Goal: Task Accomplishment & Management: Manage account settings

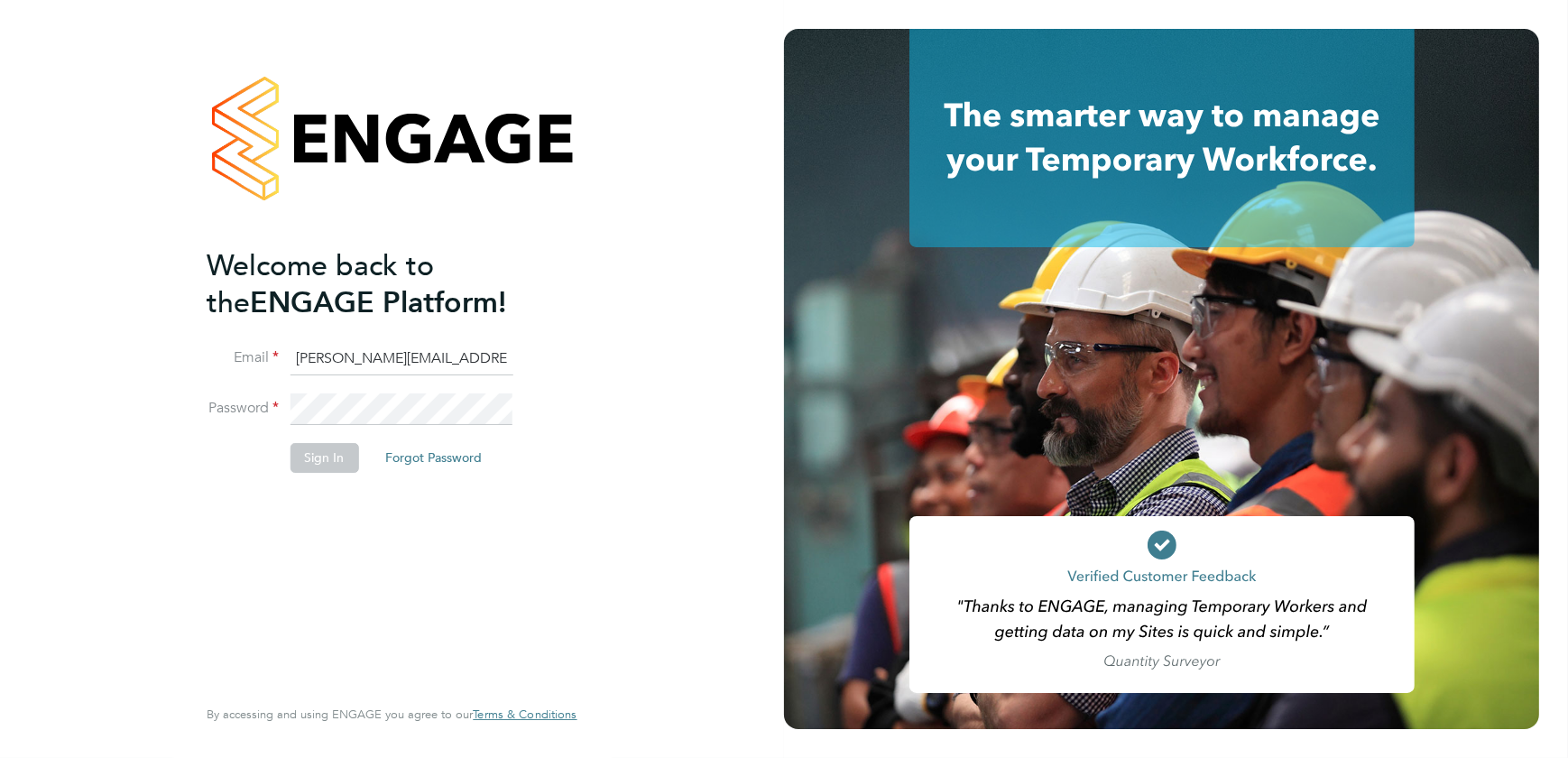
click at [344, 362] on input "sasha.baird@pretiumresourcing.co.uk" at bounding box center [401, 358] width 223 height 33
drag, startPoint x: 364, startPoint y: 353, endPoint x: 113, endPoint y: 339, distance: 251.4
click at [125, 341] on div "Welcome back to the ENGAGE Platform! Email sasha.baird@pretiumresourcing.co.uk …" at bounding box center [392, 379] width 784 height 758
type input "bgis@pretiumresourcing.co.uk"
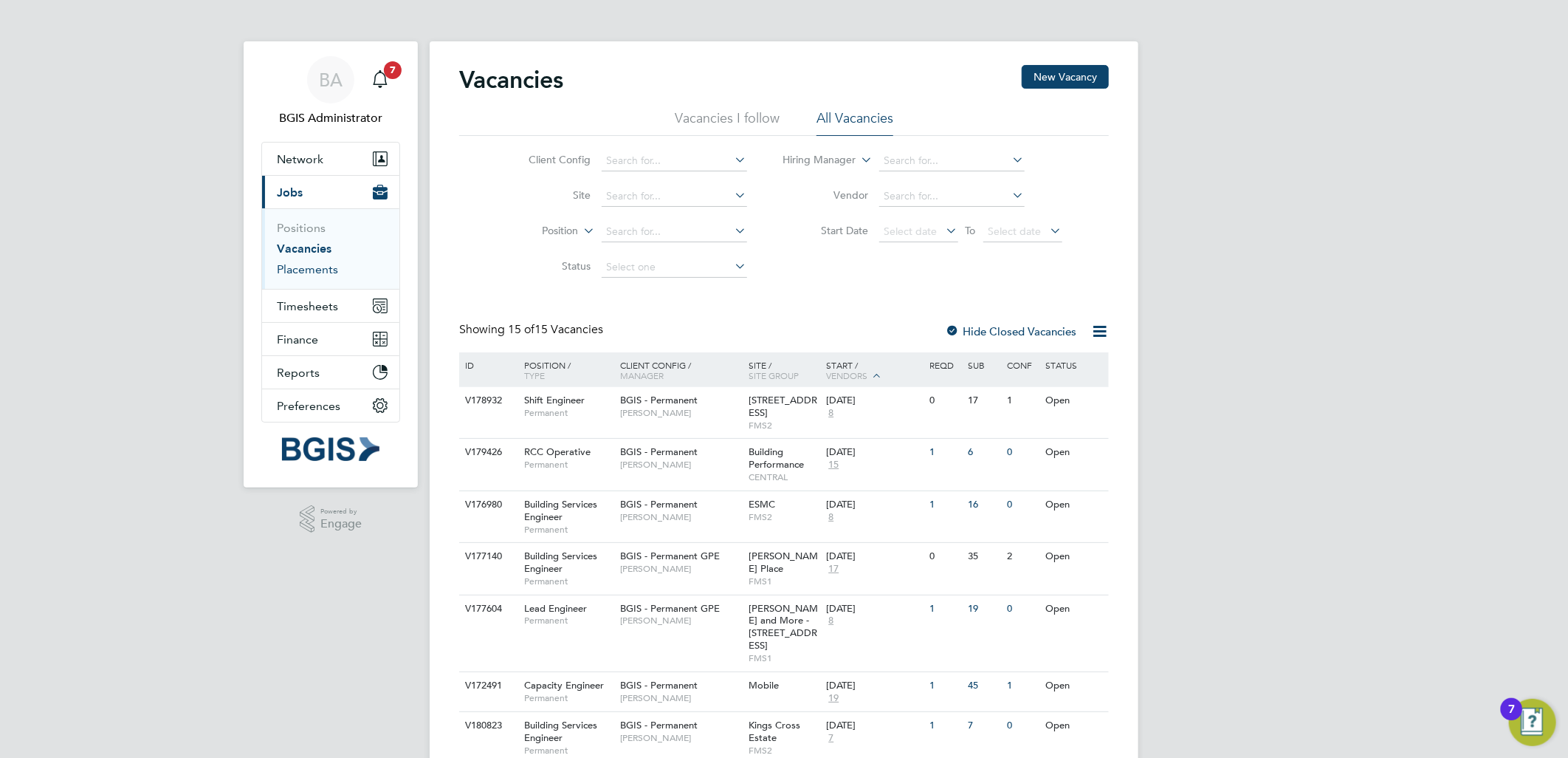
click at [322, 264] on link "Placements" at bounding box center [308, 268] width 61 height 14
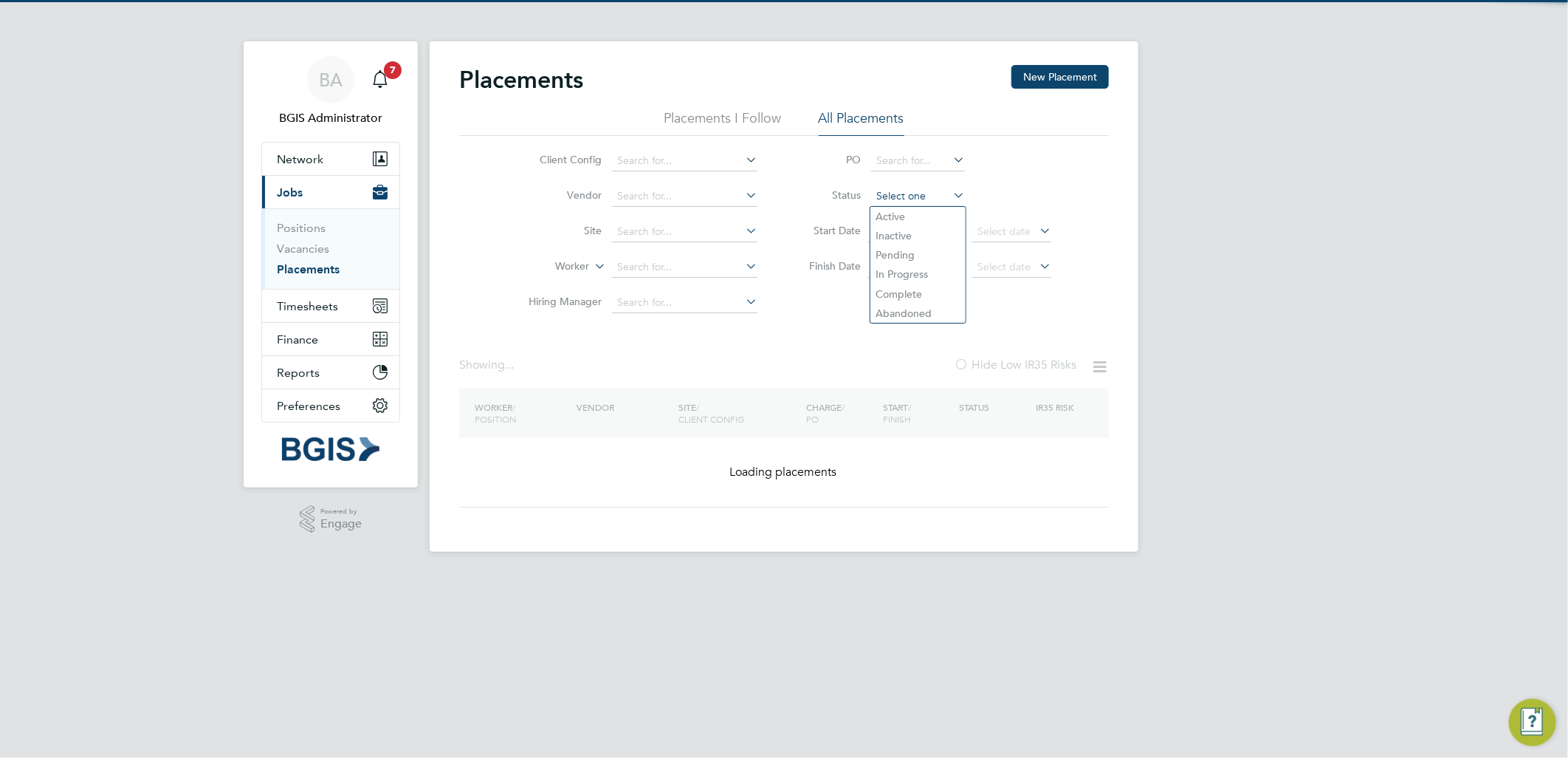
click at [885, 194] on input at bounding box center [919, 196] width 94 height 21
click at [888, 219] on li "Active" at bounding box center [919, 217] width 95 height 19
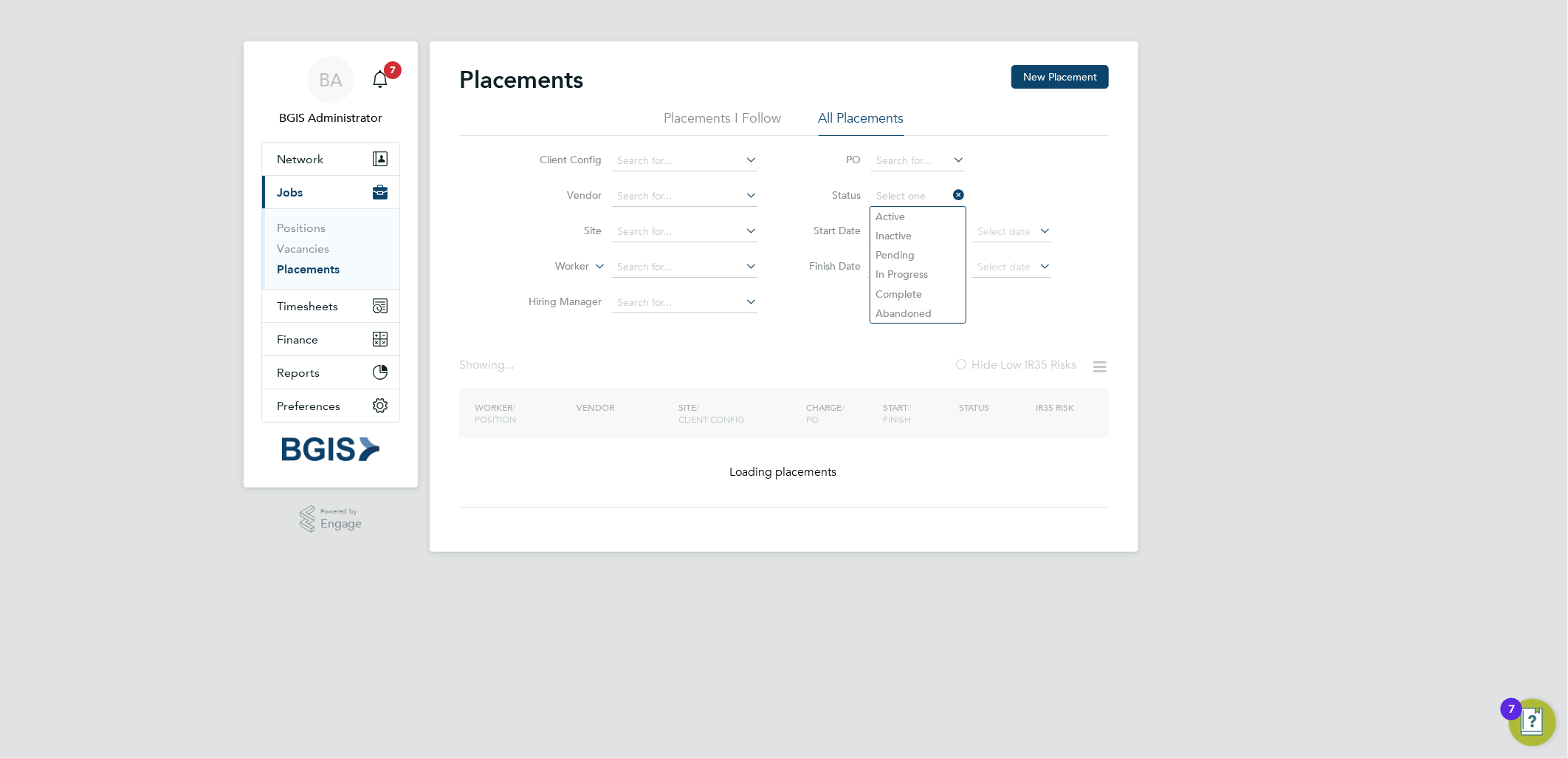
type input "Active"
click at [1178, 214] on div "BA BGIS Administrator Notifications 7 Applications: Network Team Members Busine…" at bounding box center [784, 288] width 1568 height 575
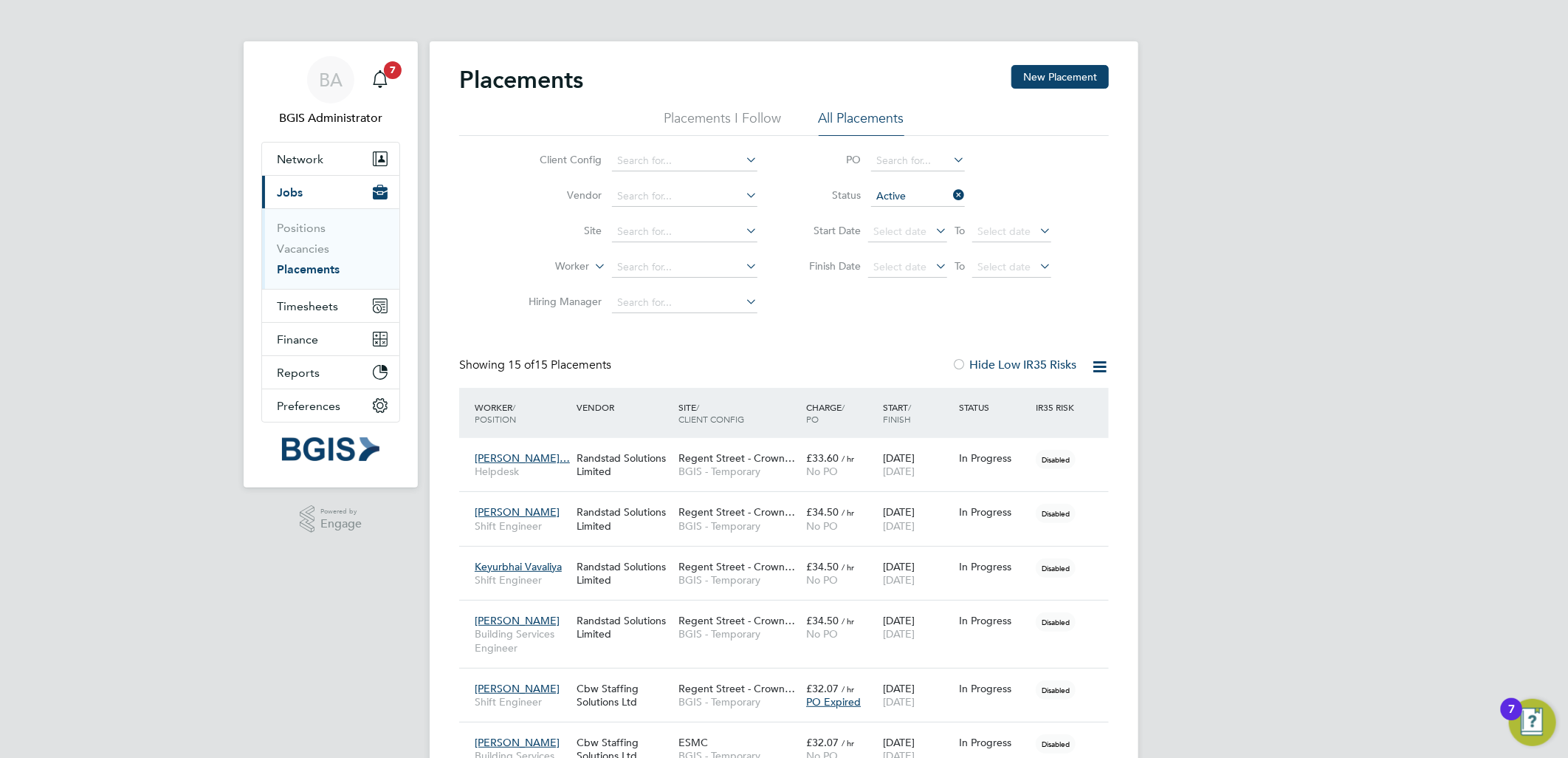
drag, startPoint x: 1301, startPoint y: 255, endPoint x: 928, endPoint y: 192, distance: 378.3
click at [1295, 256] on div "BA BGIS Administrator Notifications 7 Applications: Network Team Members Busine…" at bounding box center [784, 719] width 1568 height 1439
click at [1257, 271] on div "BA BGIS Administrator Notifications 7 Applications: Network Team Members Busine…" at bounding box center [784, 719] width 1568 height 1439
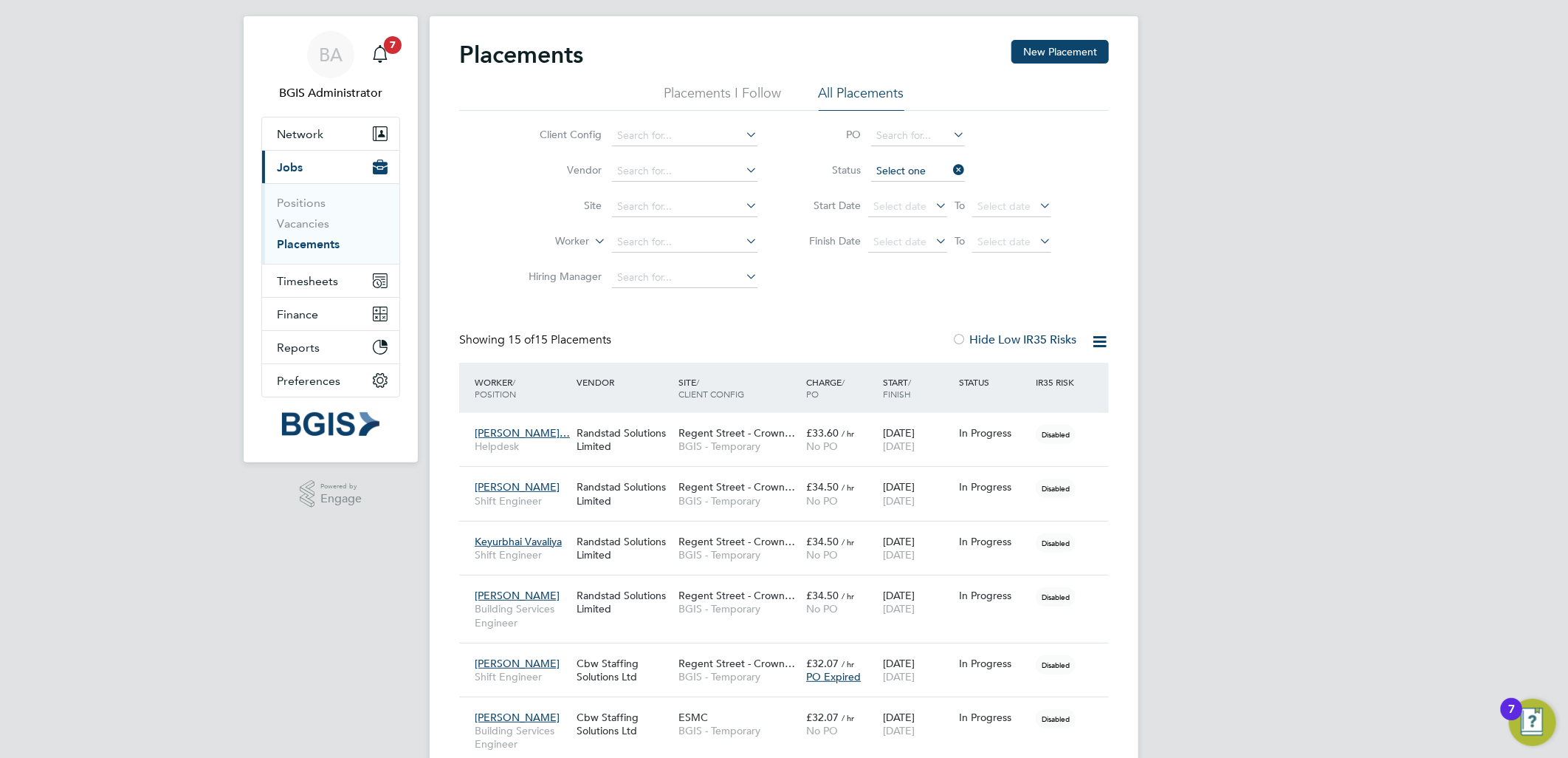
click at [889, 161] on ul "PO Status Start Date Select date To Select date Finish Date Select date To Sele…" at bounding box center [923, 188] width 294 height 141
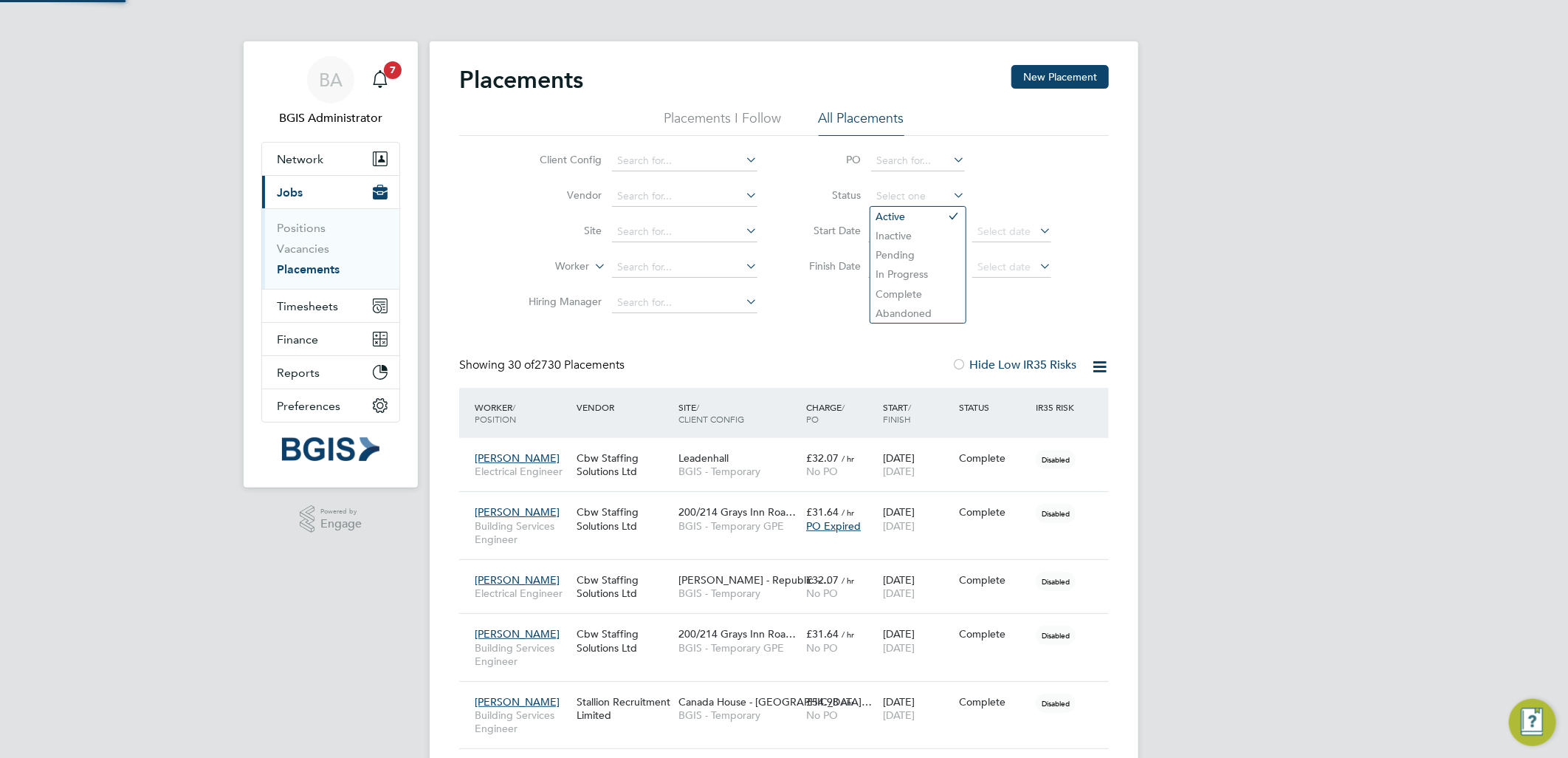
click at [1094, 182] on div "Client Config Vendor Site Worker Hiring Manager PO Status Start Date Select dat…" at bounding box center [784, 228] width 649 height 185
click at [894, 277] on div "Select date To Select date" at bounding box center [960, 267] width 183 height 21
click at [925, 268] on span "Select date" at bounding box center [900, 267] width 53 height 13
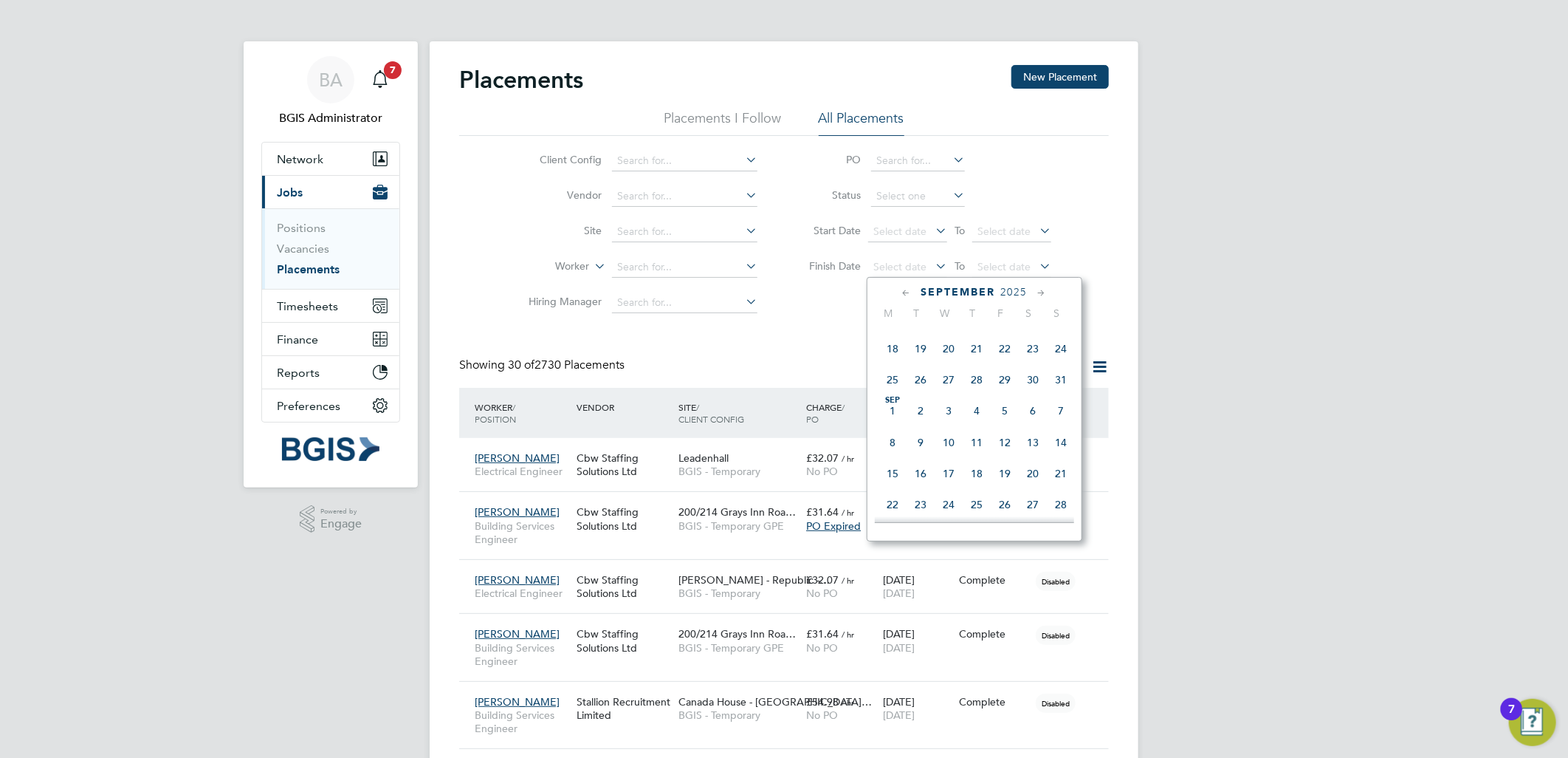
click at [889, 417] on span "Sep 1" at bounding box center [893, 411] width 28 height 28
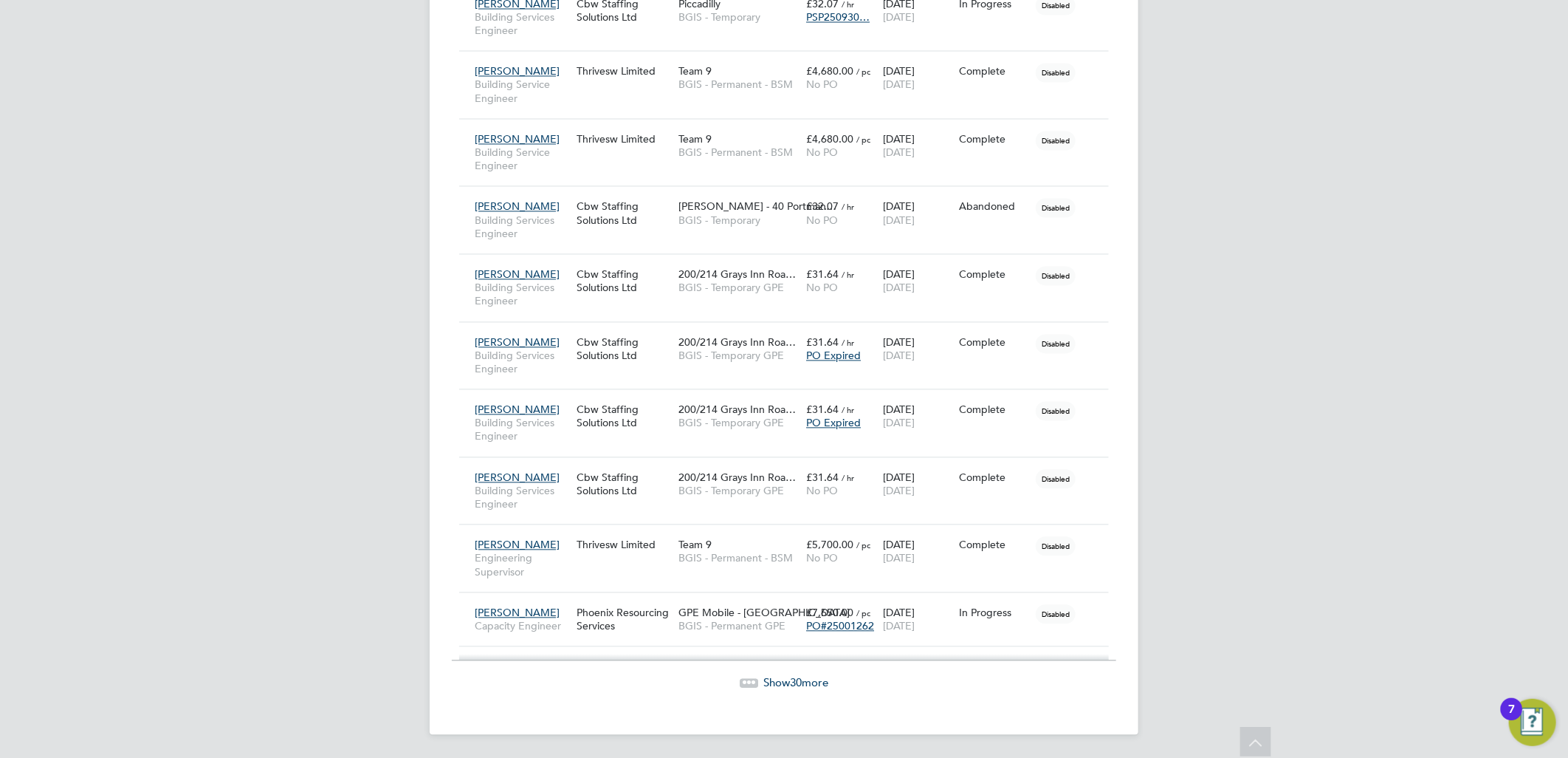
click at [801, 684] on span "30" at bounding box center [796, 681] width 12 height 14
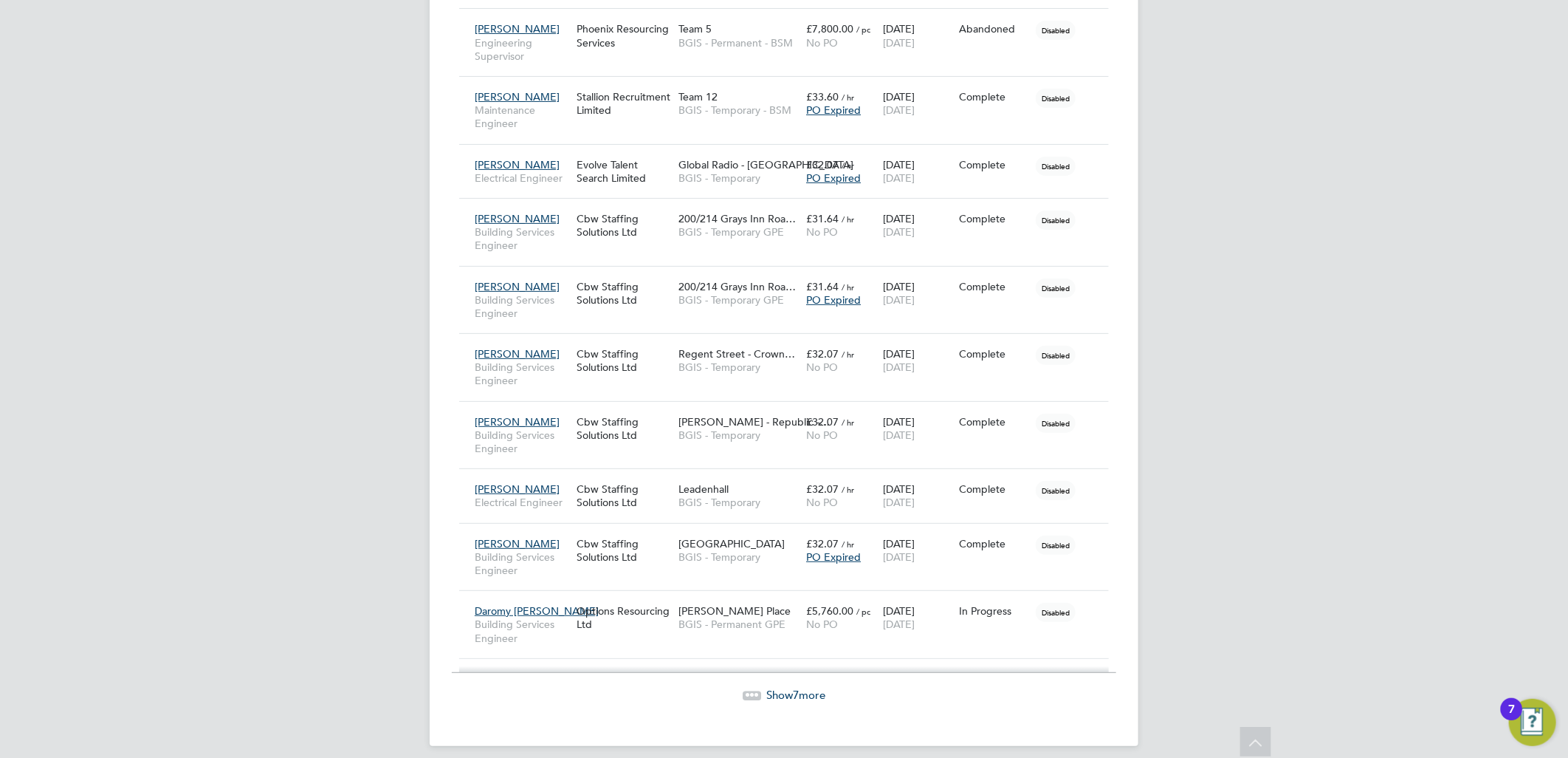
click at [794, 688] on span "7" at bounding box center [796, 694] width 6 height 14
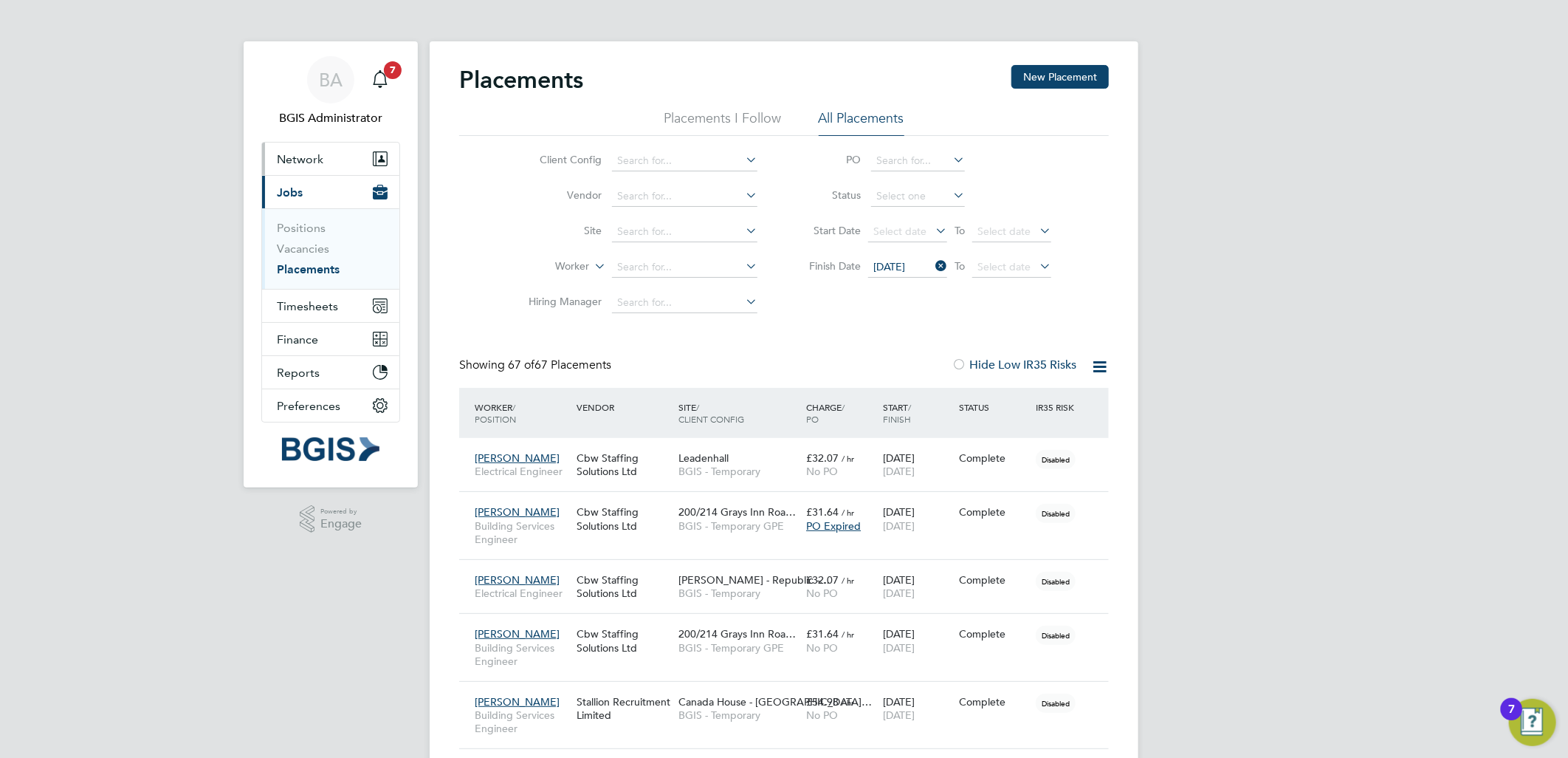
click at [342, 150] on button "Network" at bounding box center [330, 158] width 137 height 32
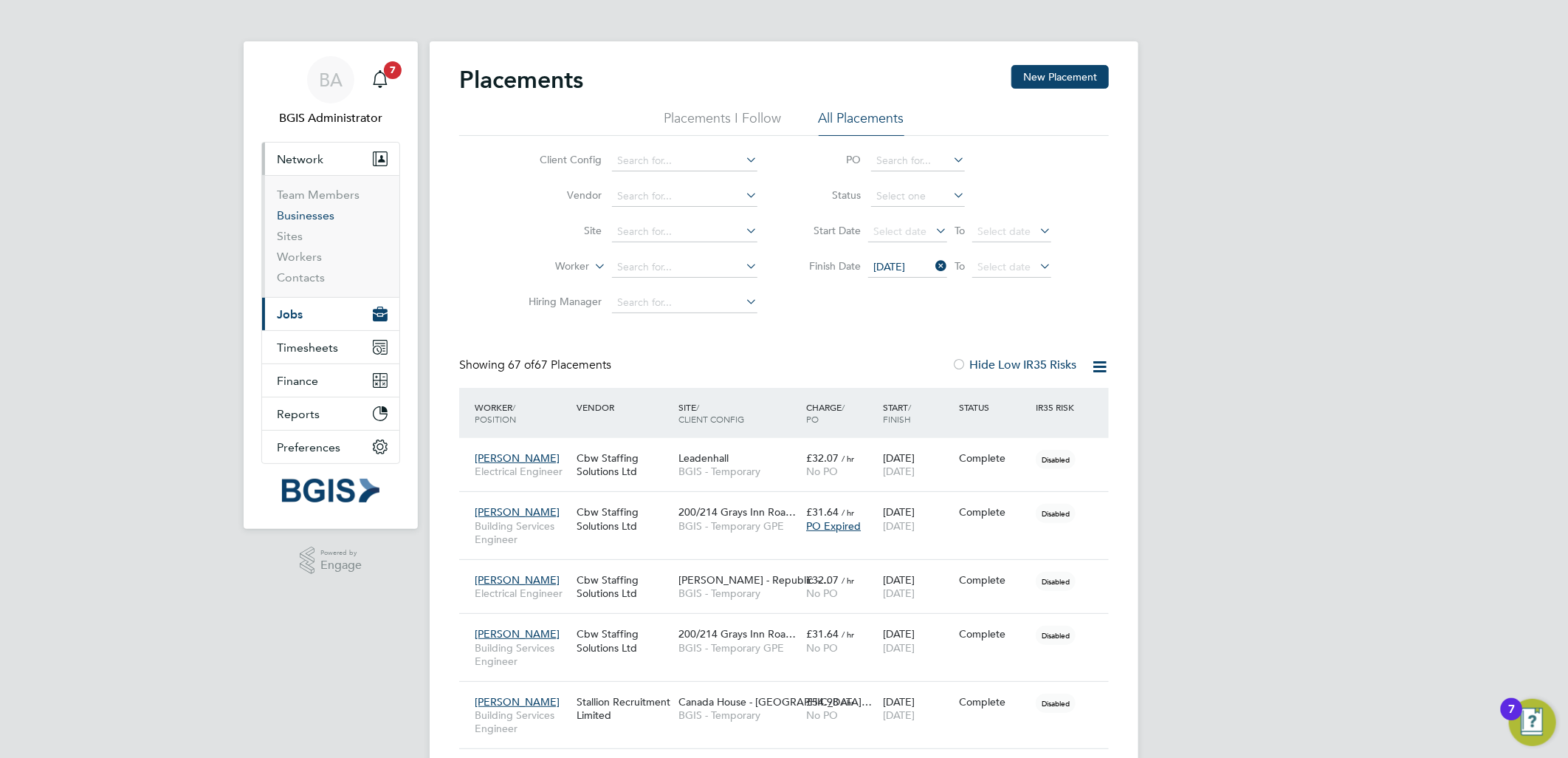
click at [318, 211] on link "Businesses" at bounding box center [305, 215] width 57 height 14
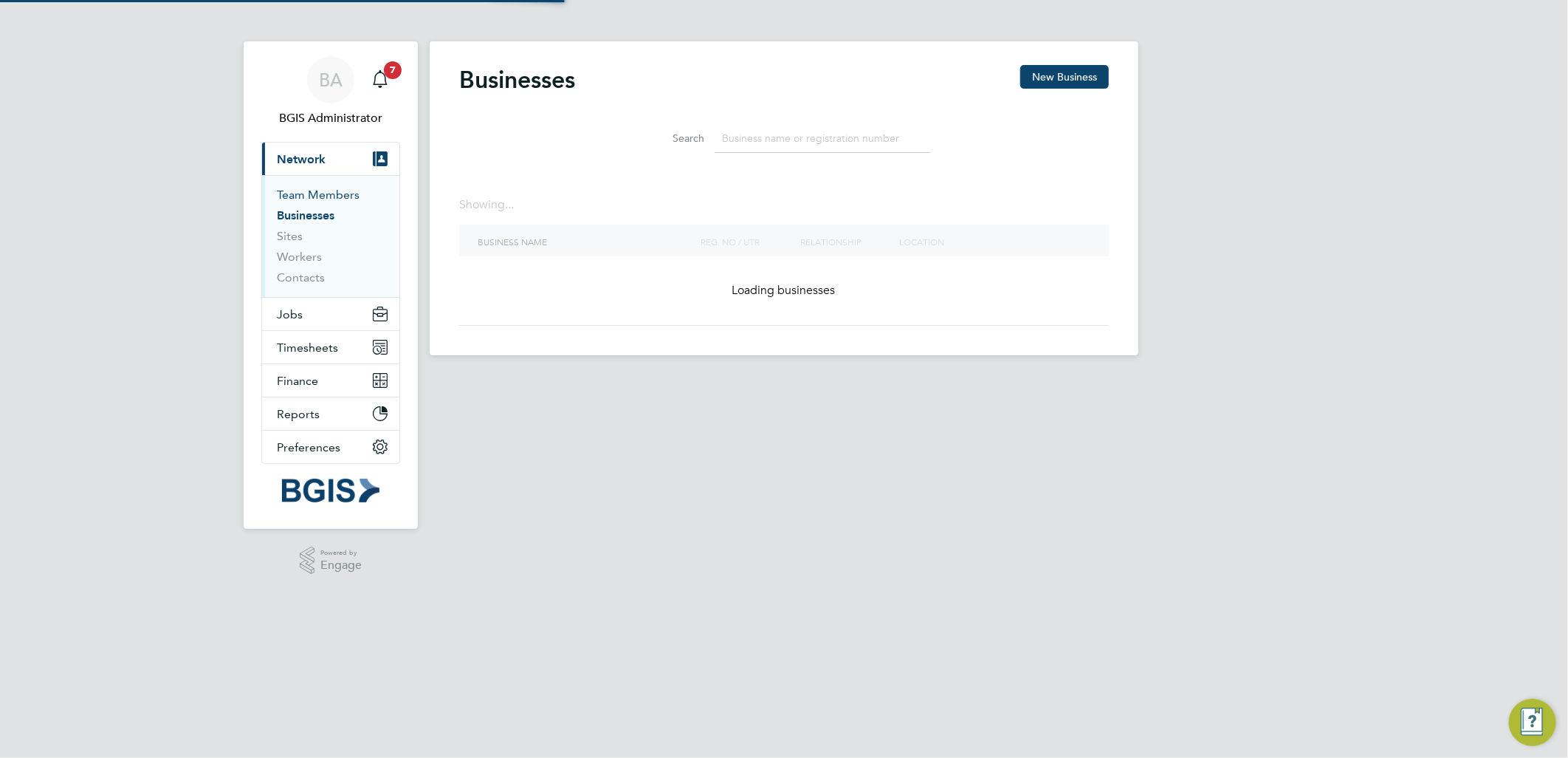
click at [339, 193] on link "Team Members" at bounding box center [318, 194] width 82 height 14
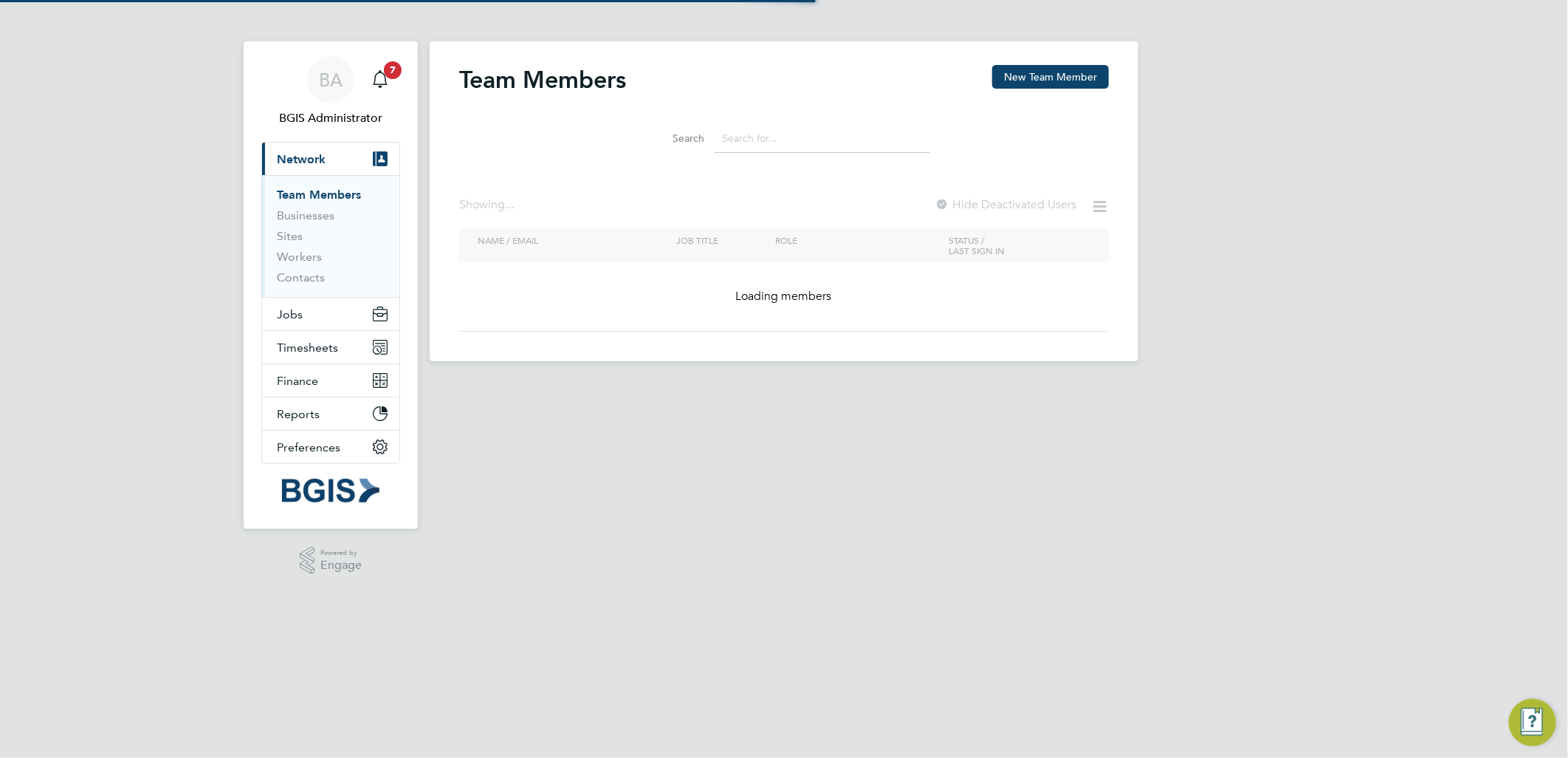
click at [820, 144] on input at bounding box center [822, 139] width 216 height 29
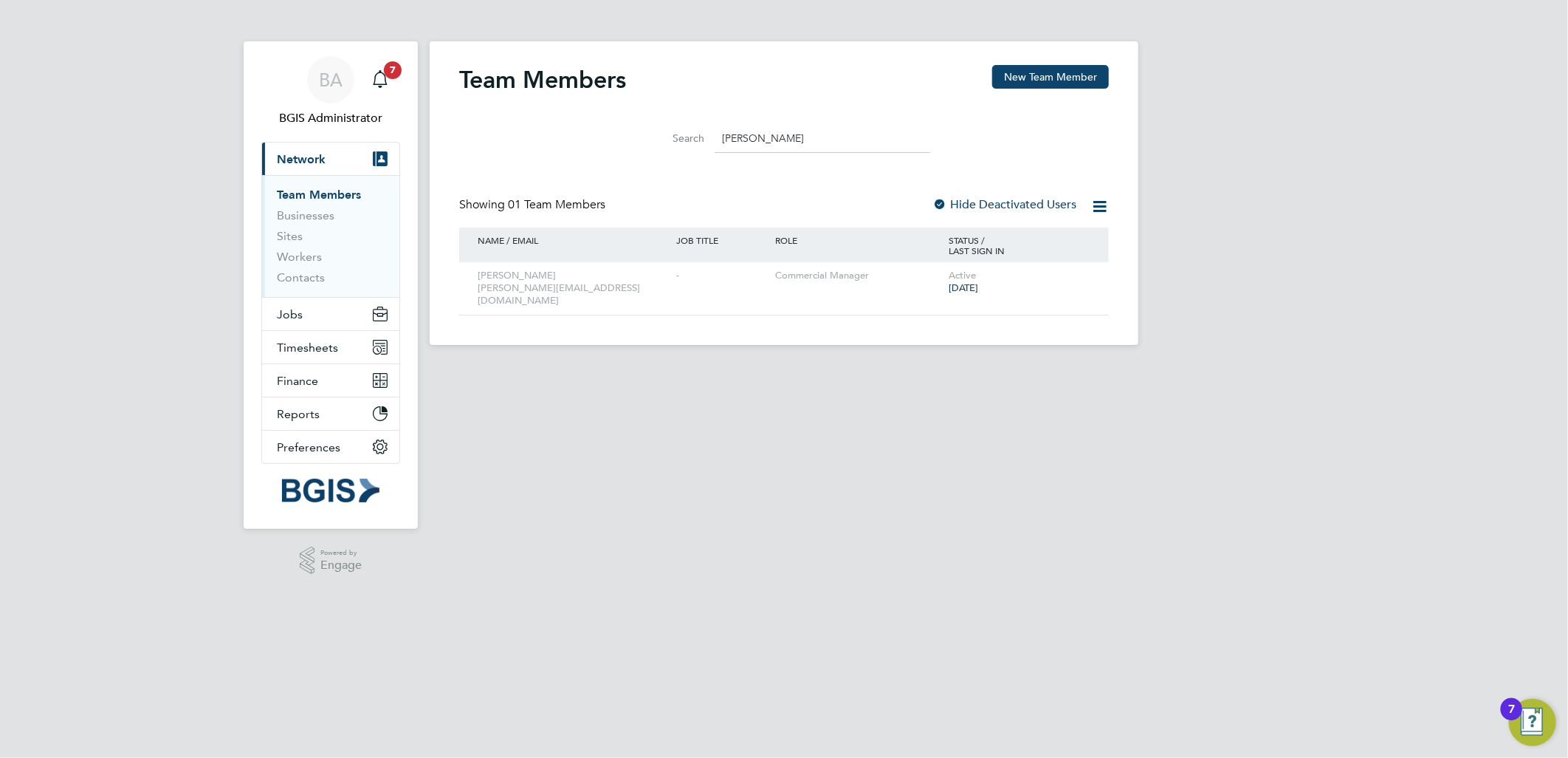
click at [846, 144] on input "kelly" at bounding box center [822, 139] width 216 height 29
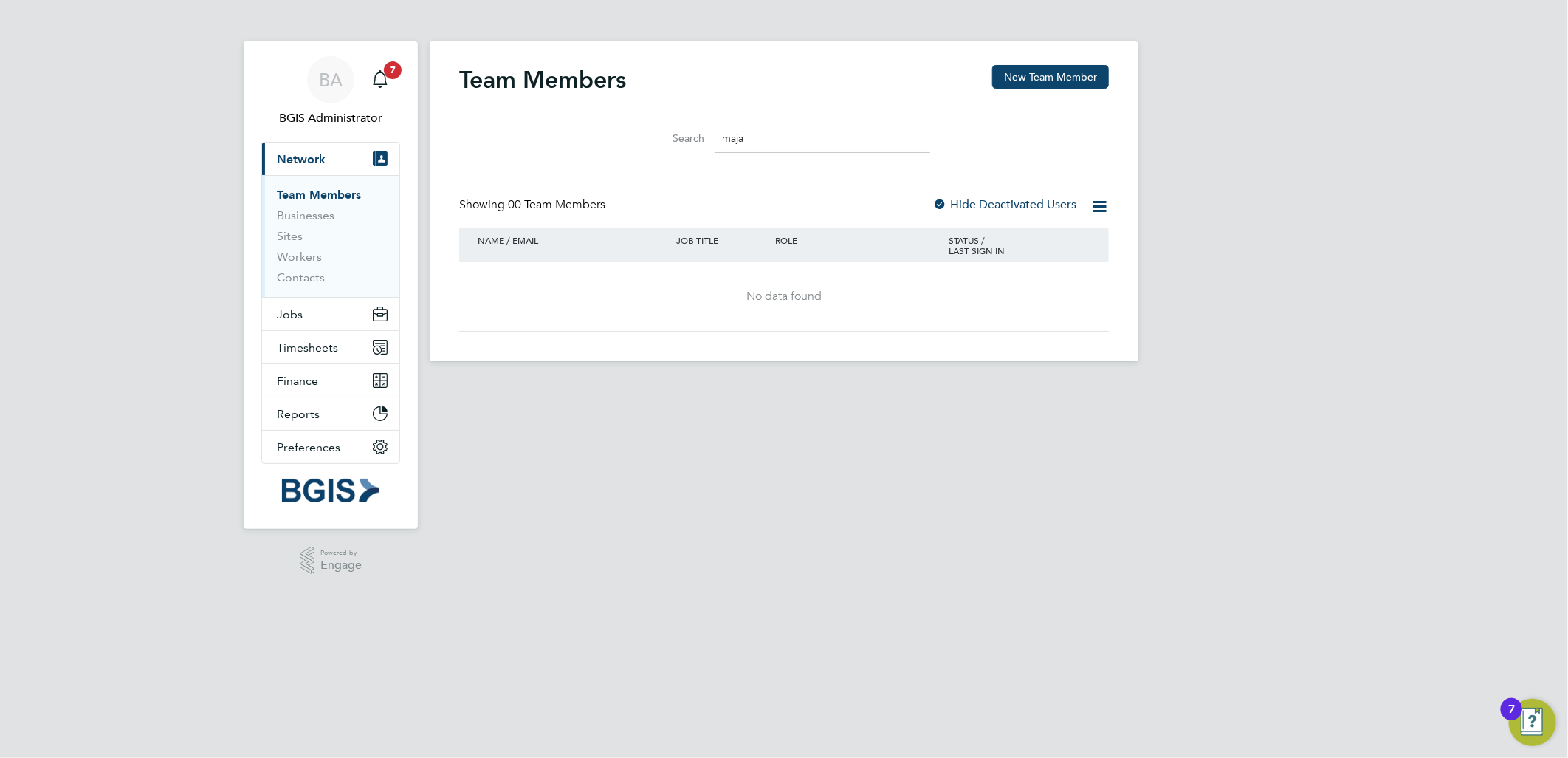
type input "maja"
click at [945, 208] on div at bounding box center [940, 205] width 15 height 15
click at [317, 341] on span "Timesheets" at bounding box center [308, 347] width 61 height 14
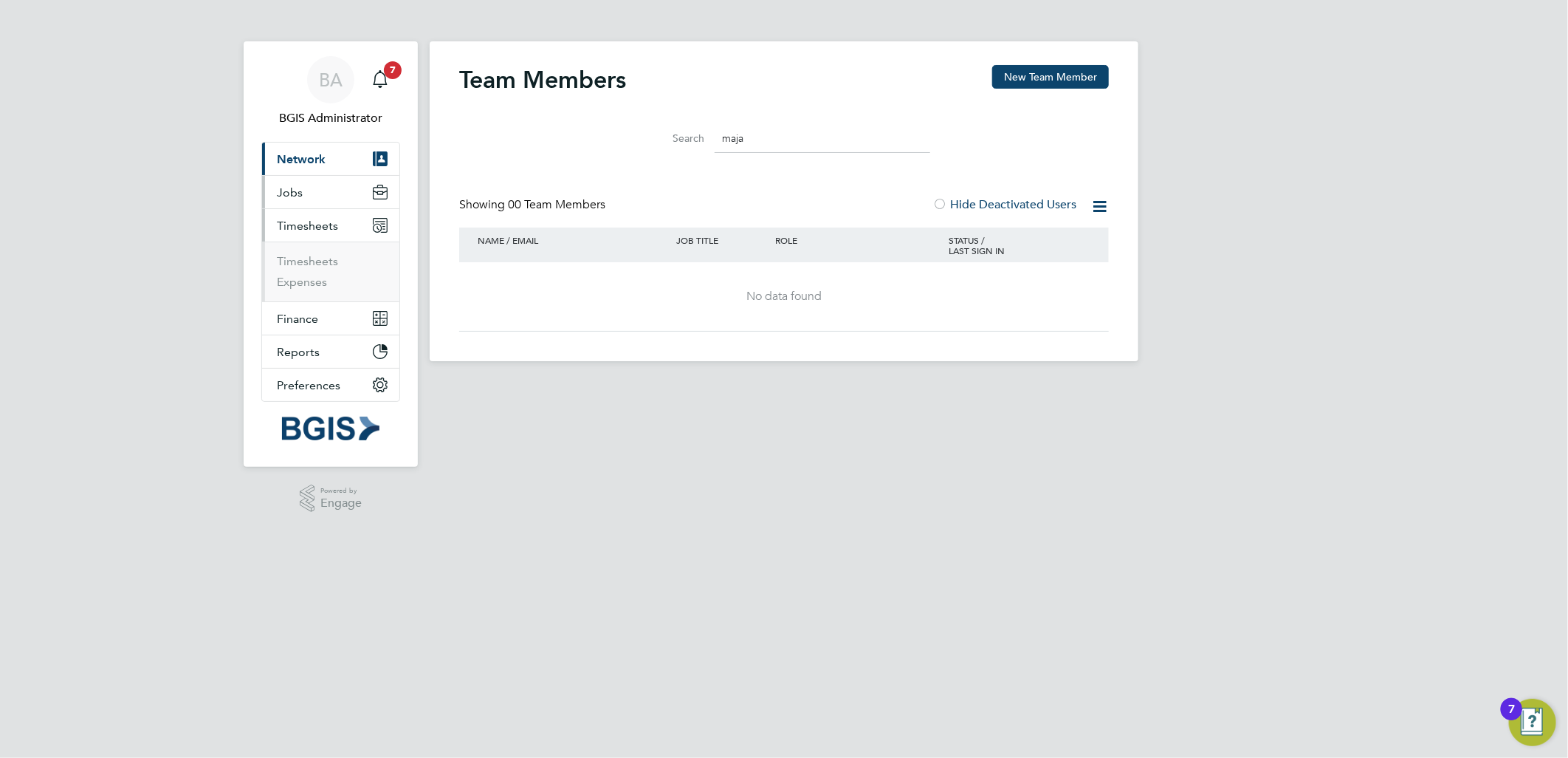
click at [313, 190] on button "Jobs" at bounding box center [330, 192] width 137 height 32
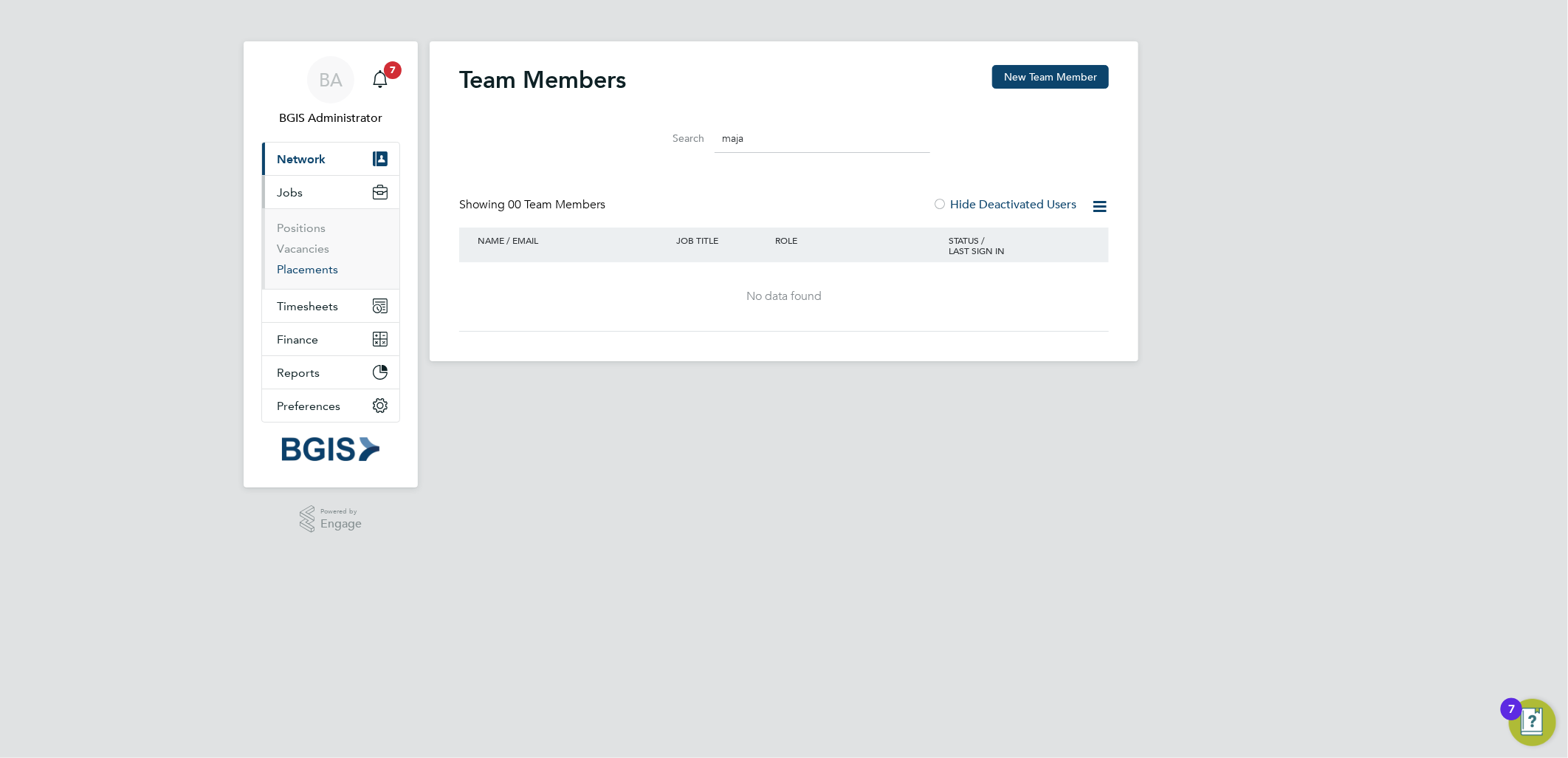
click at [308, 271] on link "Placements" at bounding box center [308, 268] width 61 height 14
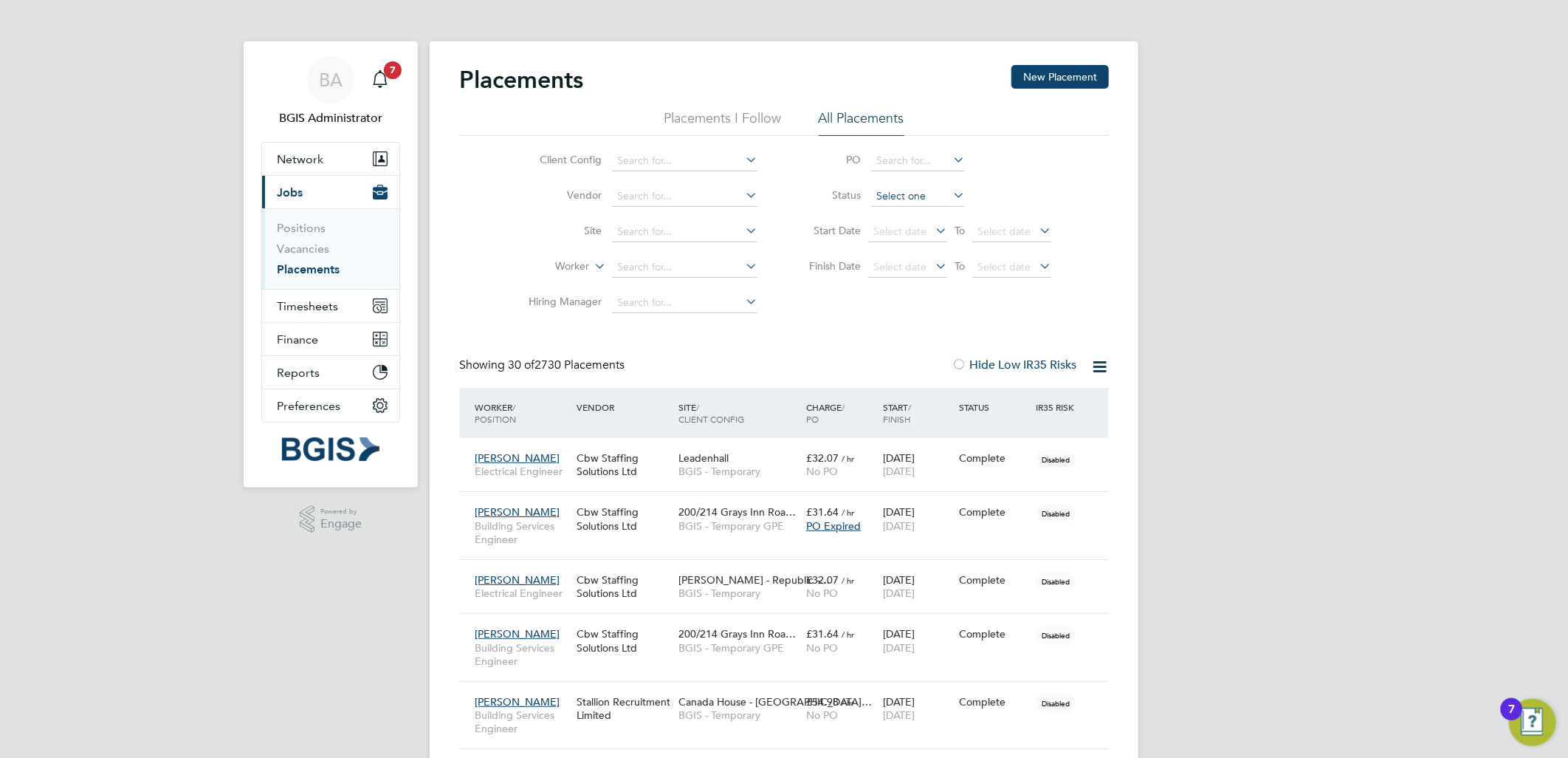
click at [894, 187] on li "Status" at bounding box center [923, 196] width 294 height 36
click at [894, 195] on input at bounding box center [919, 196] width 94 height 21
click at [898, 210] on li "Active" at bounding box center [919, 217] width 95 height 19
type input "Active"
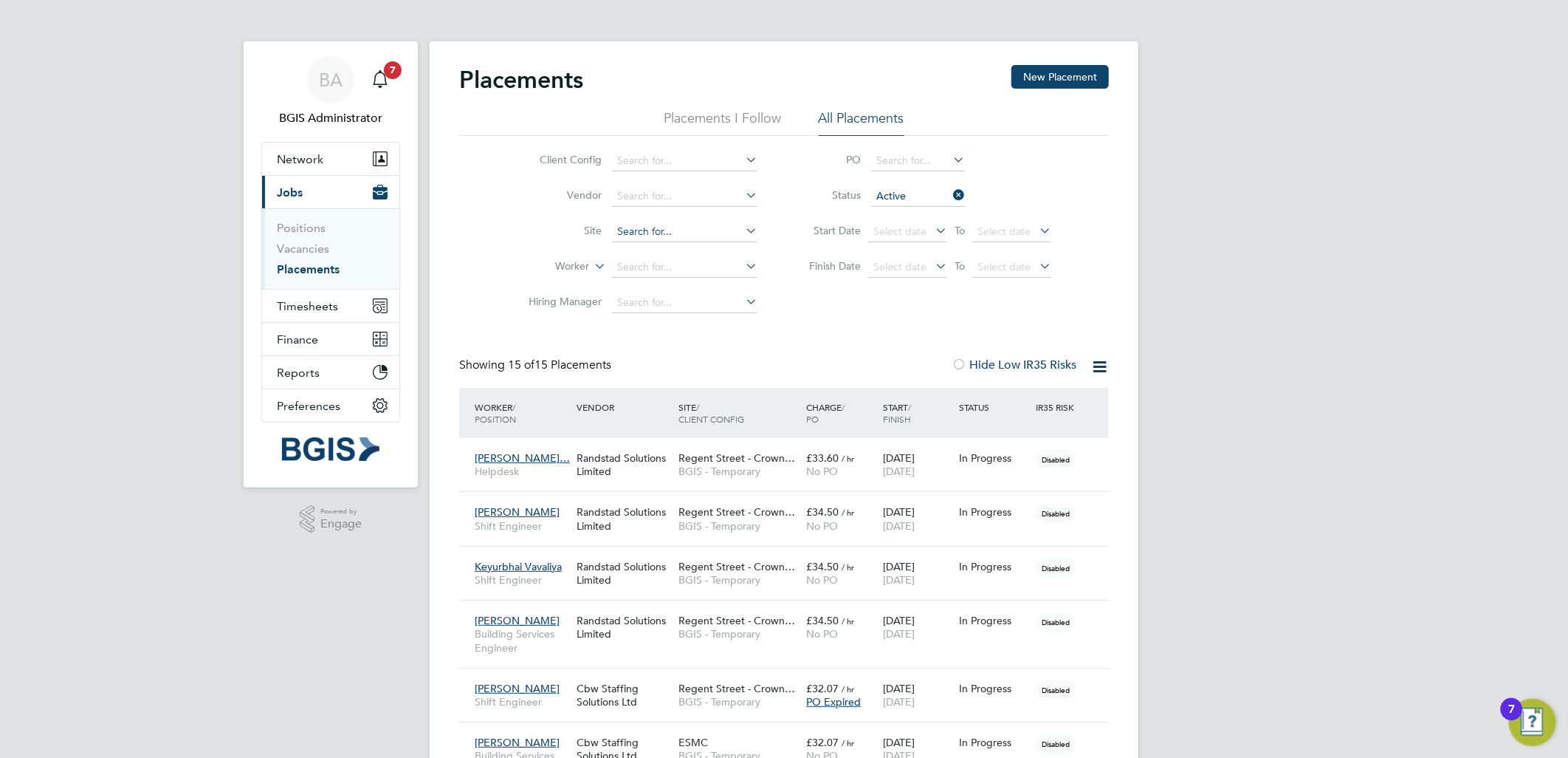
click at [645, 229] on input at bounding box center [685, 232] width 145 height 21
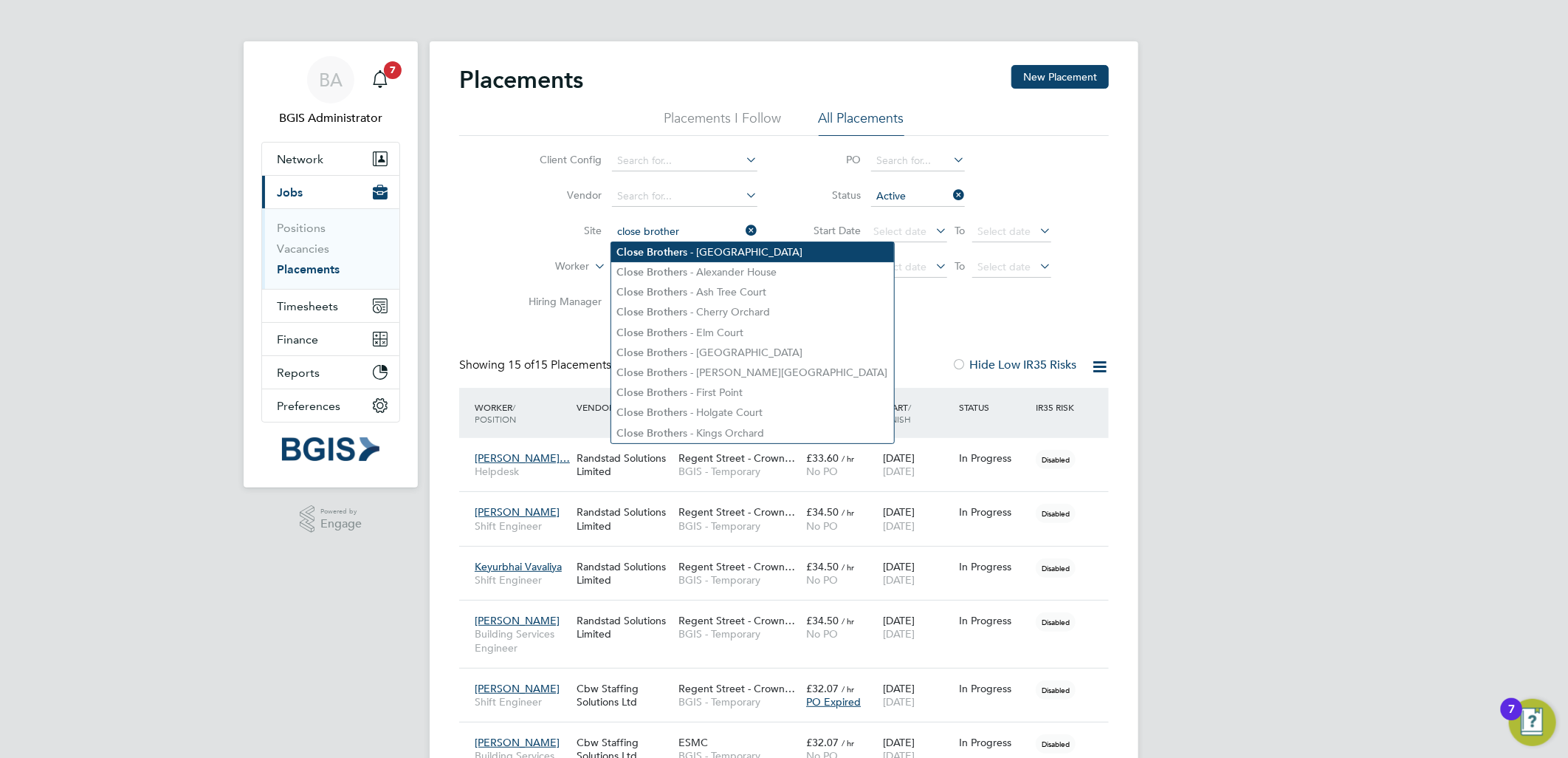
click at [729, 254] on li "Close Brother s - Crown Place" at bounding box center [753, 252] width 283 height 20
type input "Close Brothers - Crown Place"
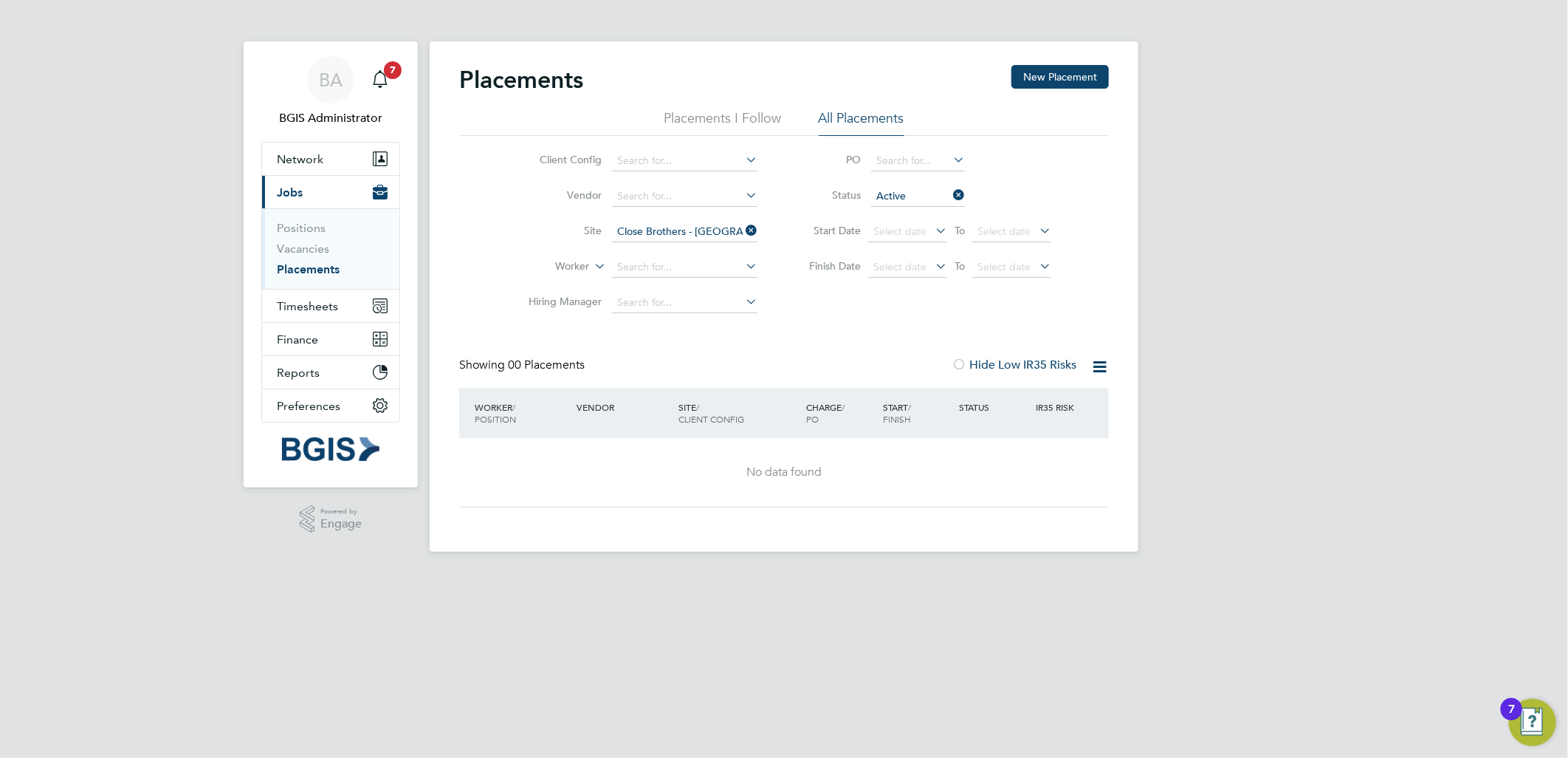
click at [759, 227] on li "Site Close Brothers - Crown Place" at bounding box center [637, 232] width 278 height 36
click at [742, 227] on icon at bounding box center [742, 230] width 0 height 21
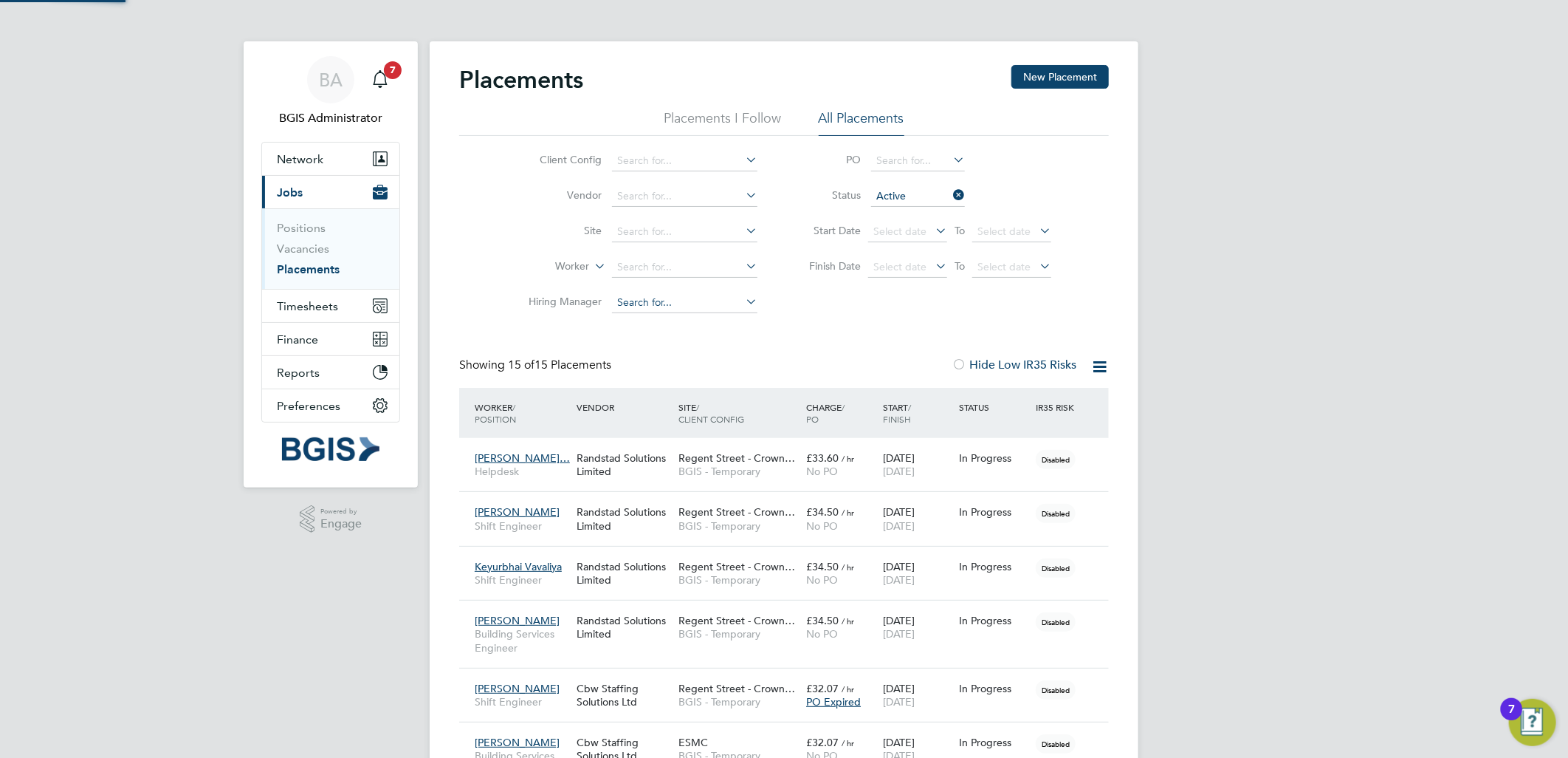
click at [643, 303] on input at bounding box center [685, 303] width 145 height 21
type input "dean"
click at [696, 156] on input at bounding box center [685, 161] width 145 height 21
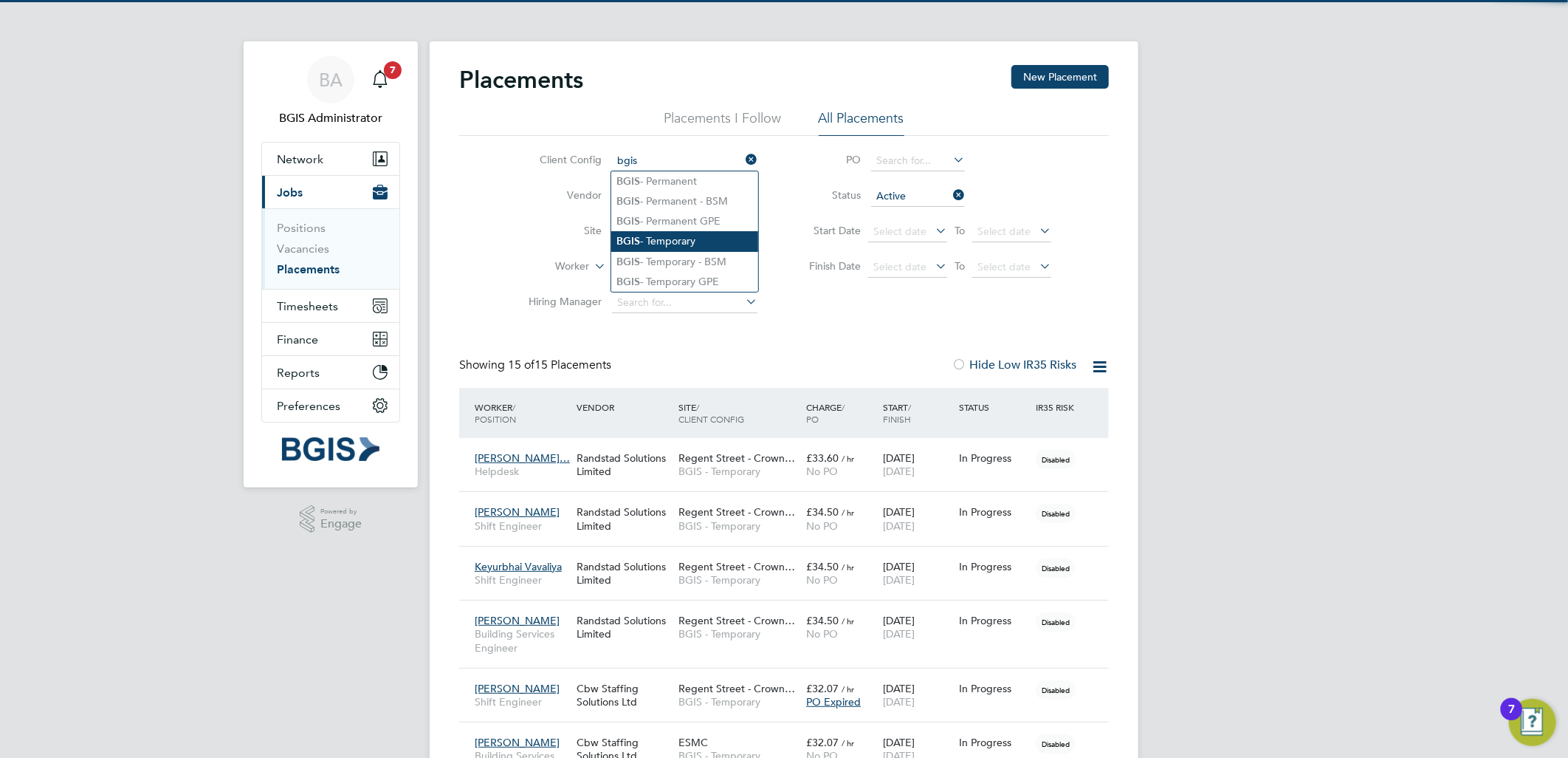
click at [675, 239] on li "BGIS - Temporary" at bounding box center [685, 241] width 147 height 20
type input "BGIS - Temporary"
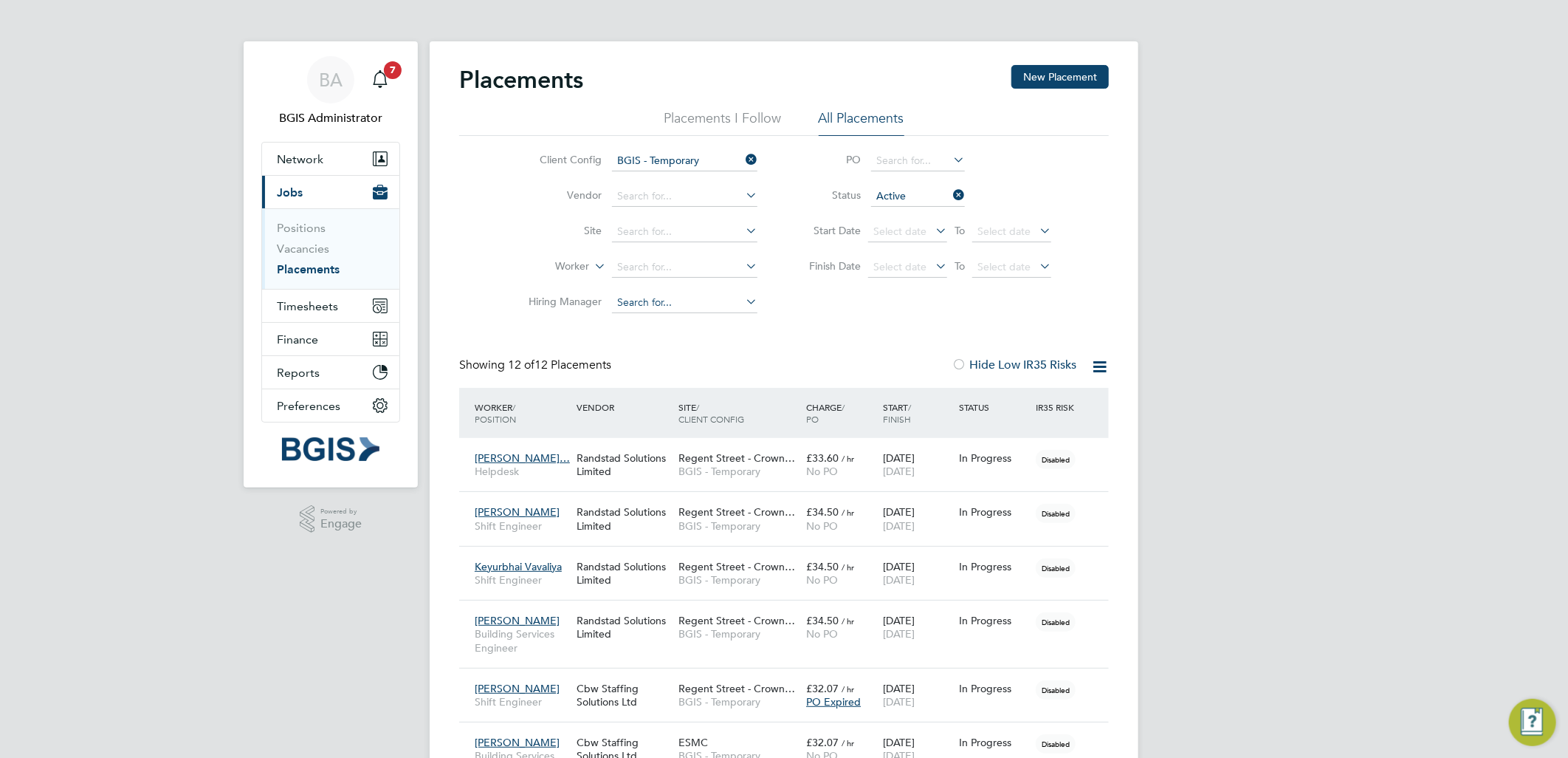
click at [645, 307] on input at bounding box center [685, 303] width 145 height 21
click at [667, 325] on li "Dean Woodcock-Davis" at bounding box center [703, 323] width 183 height 20
type input "Dean Woodcock-Davis"
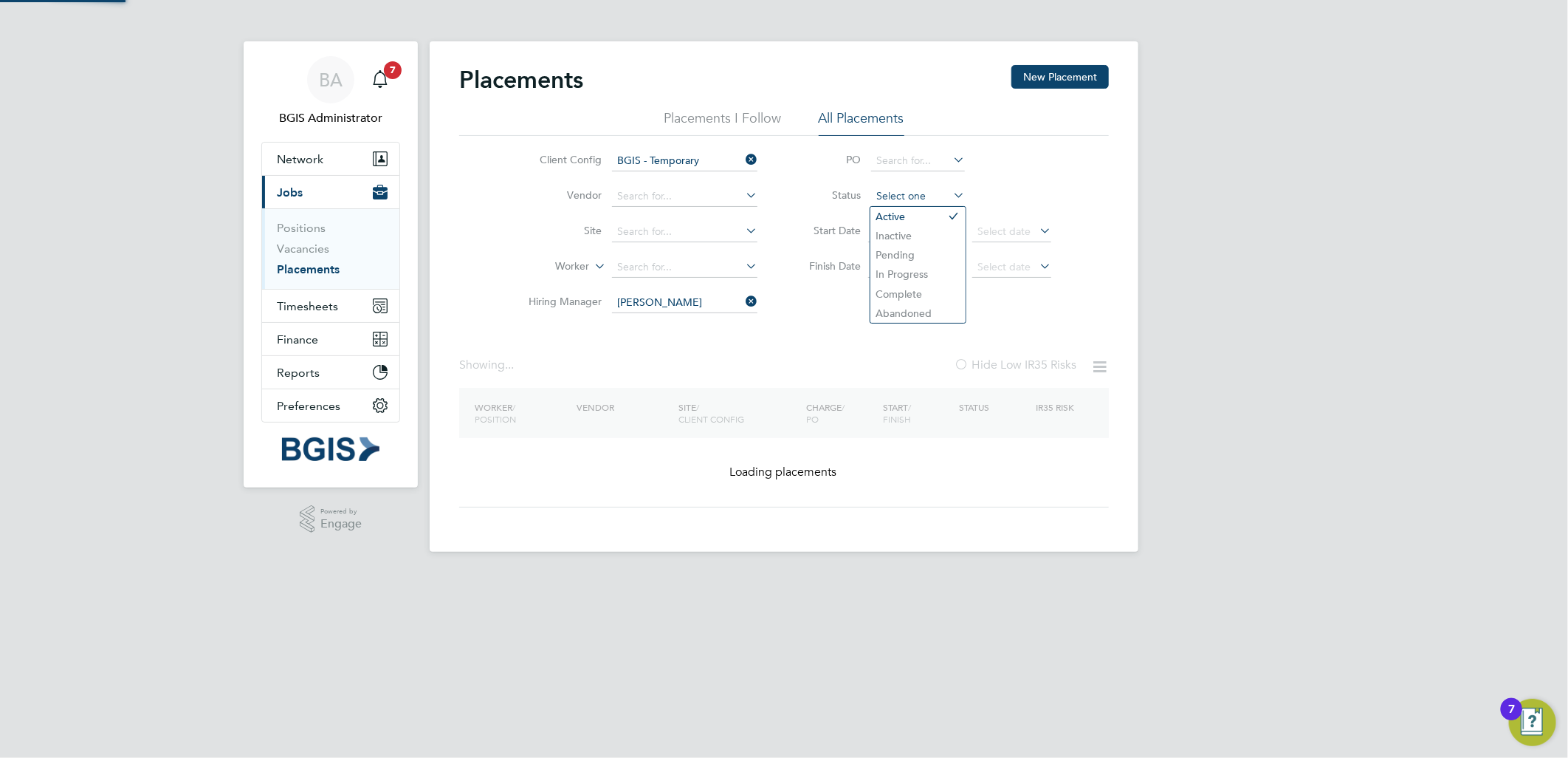
click at [936, 197] on input at bounding box center [919, 196] width 94 height 21
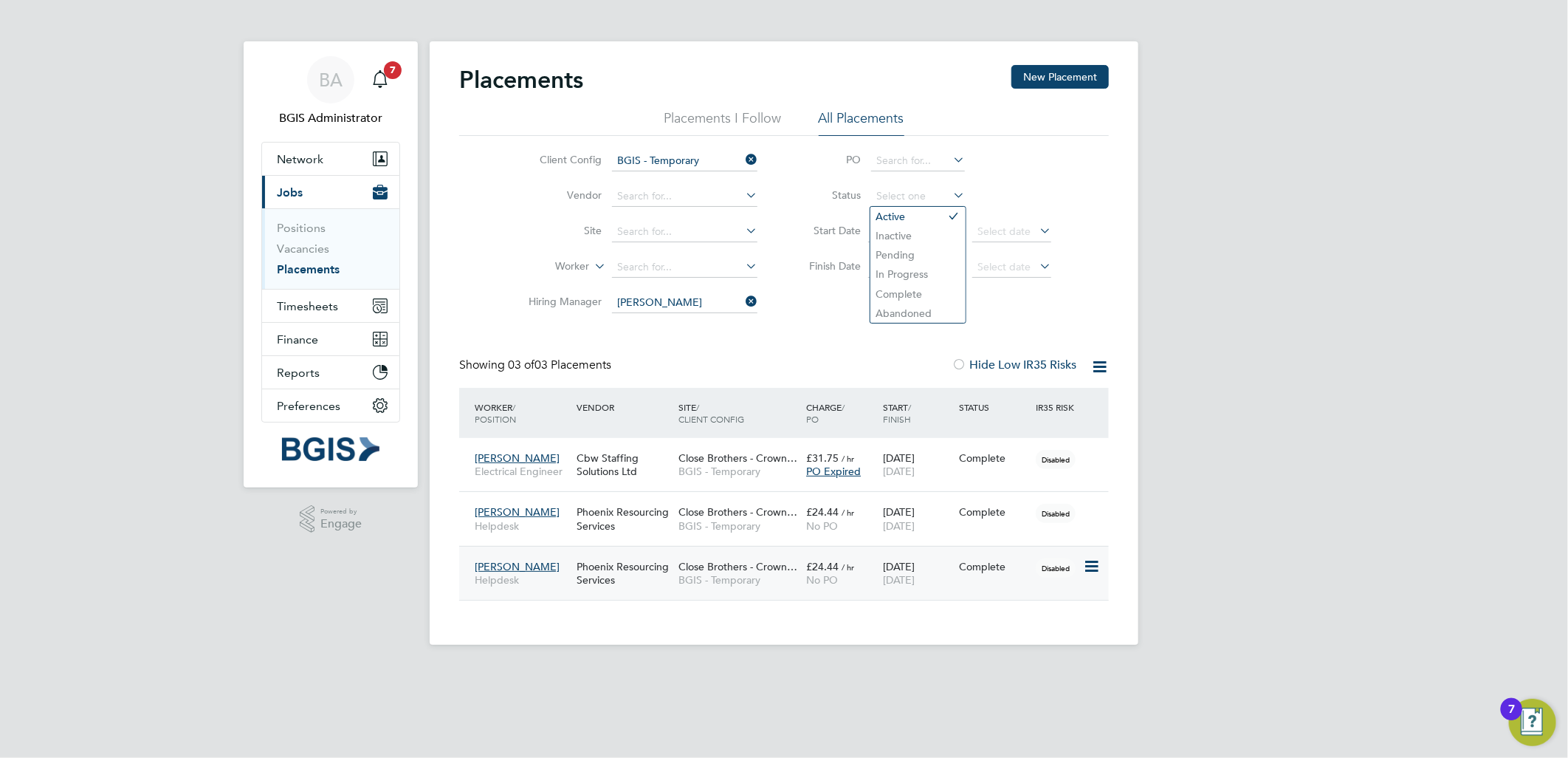
click at [668, 575] on div "Phoenix Resourcing Services" at bounding box center [624, 573] width 102 height 41
click at [307, 246] on link "Vacancies" at bounding box center [303, 248] width 53 height 14
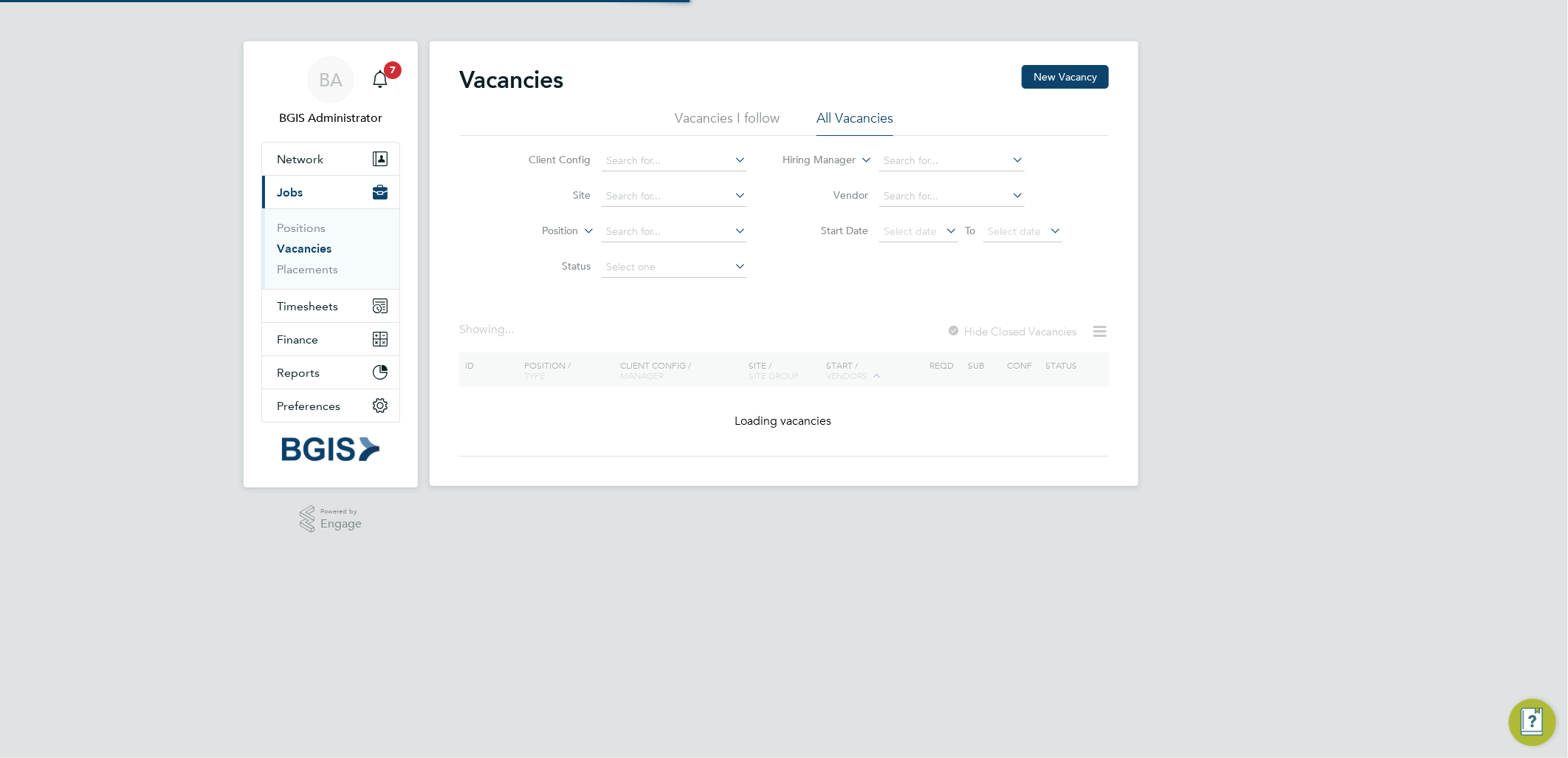
click at [1189, 128] on div "BA BGIS Administrator Notifications 7 Applications: Network Team Members Busine…" at bounding box center [784, 255] width 1568 height 510
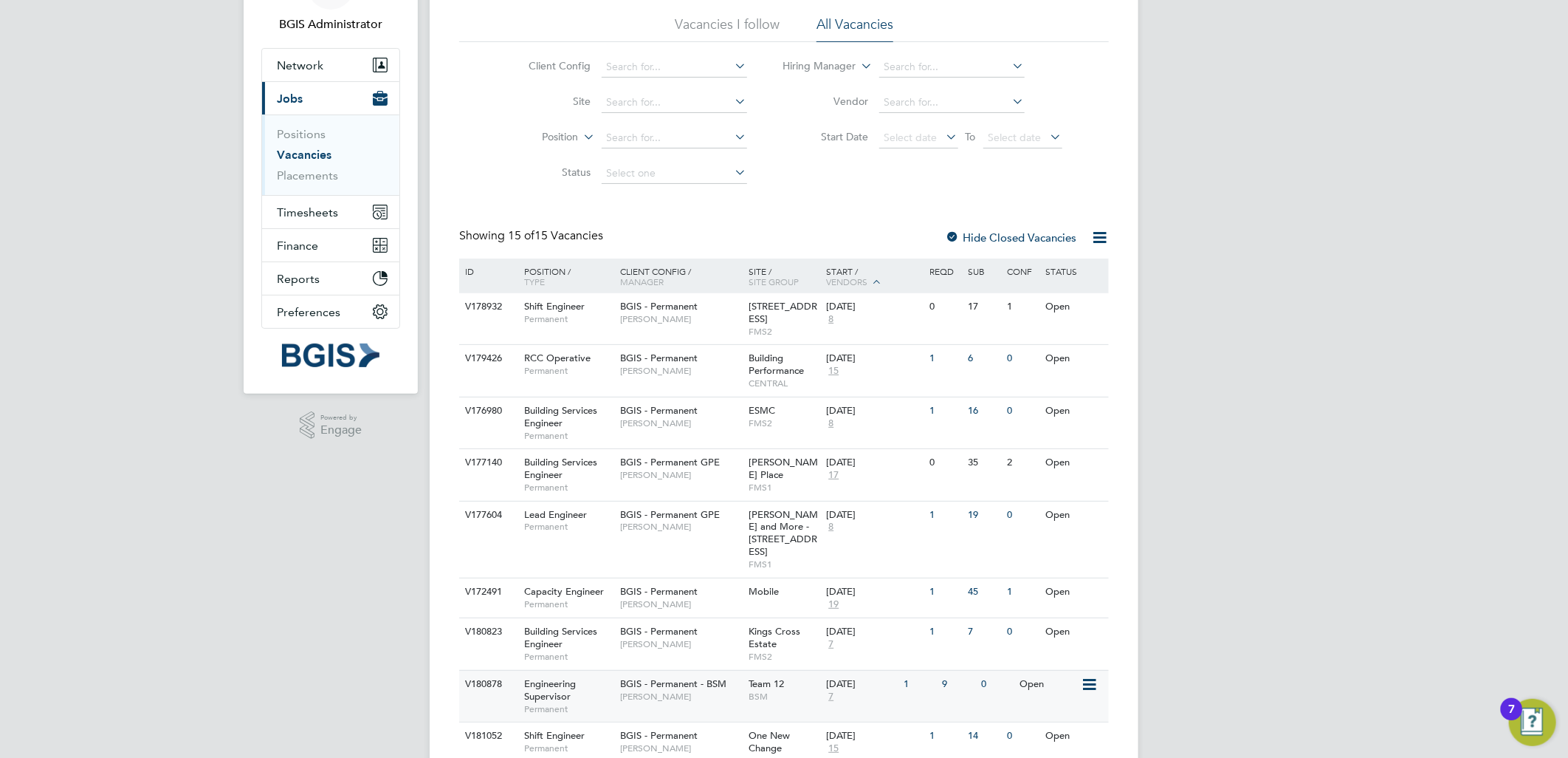
scroll to position [164, 0]
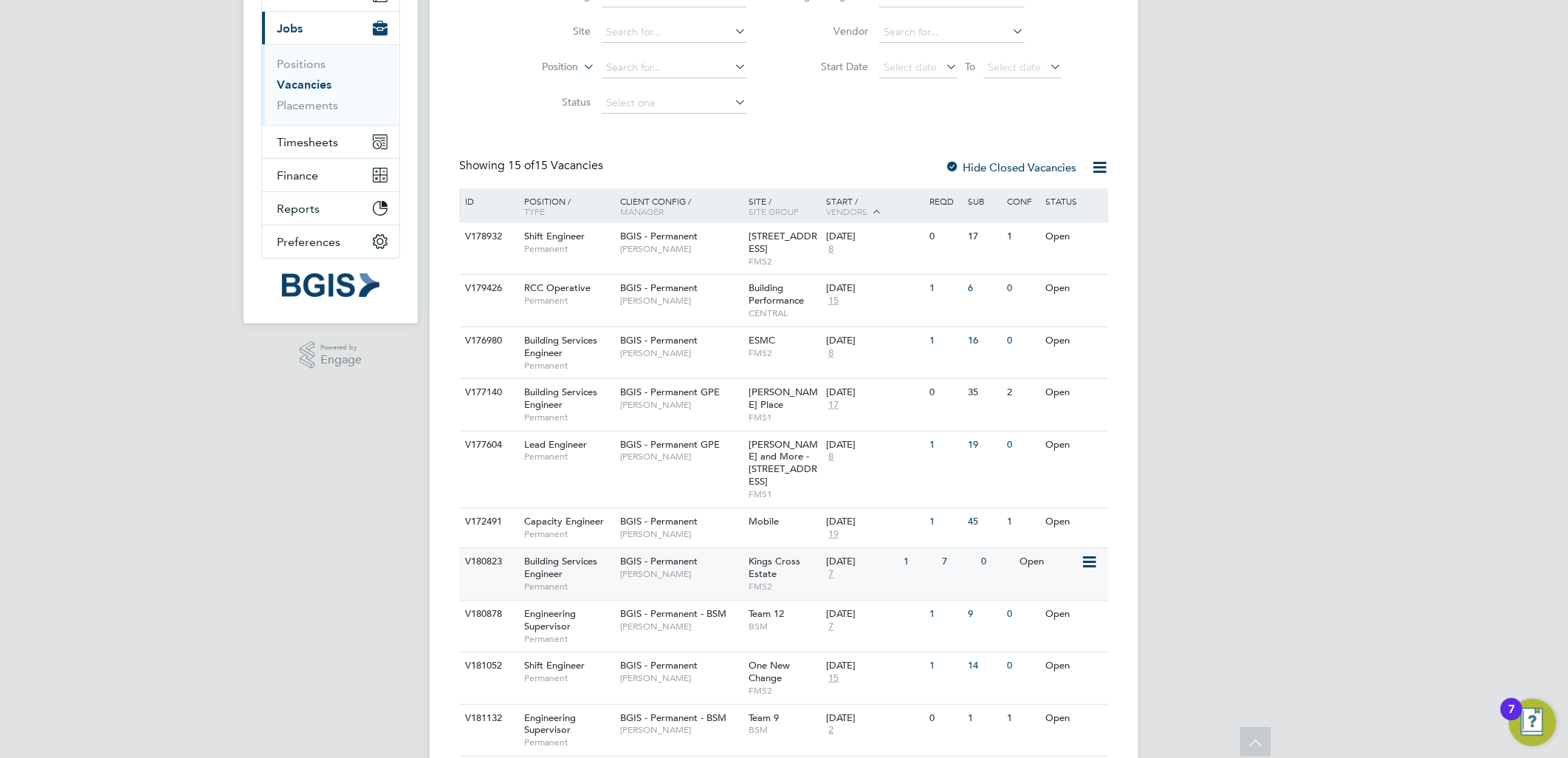
click at [726, 568] on span "[PERSON_NAME]" at bounding box center [681, 574] width 122 height 12
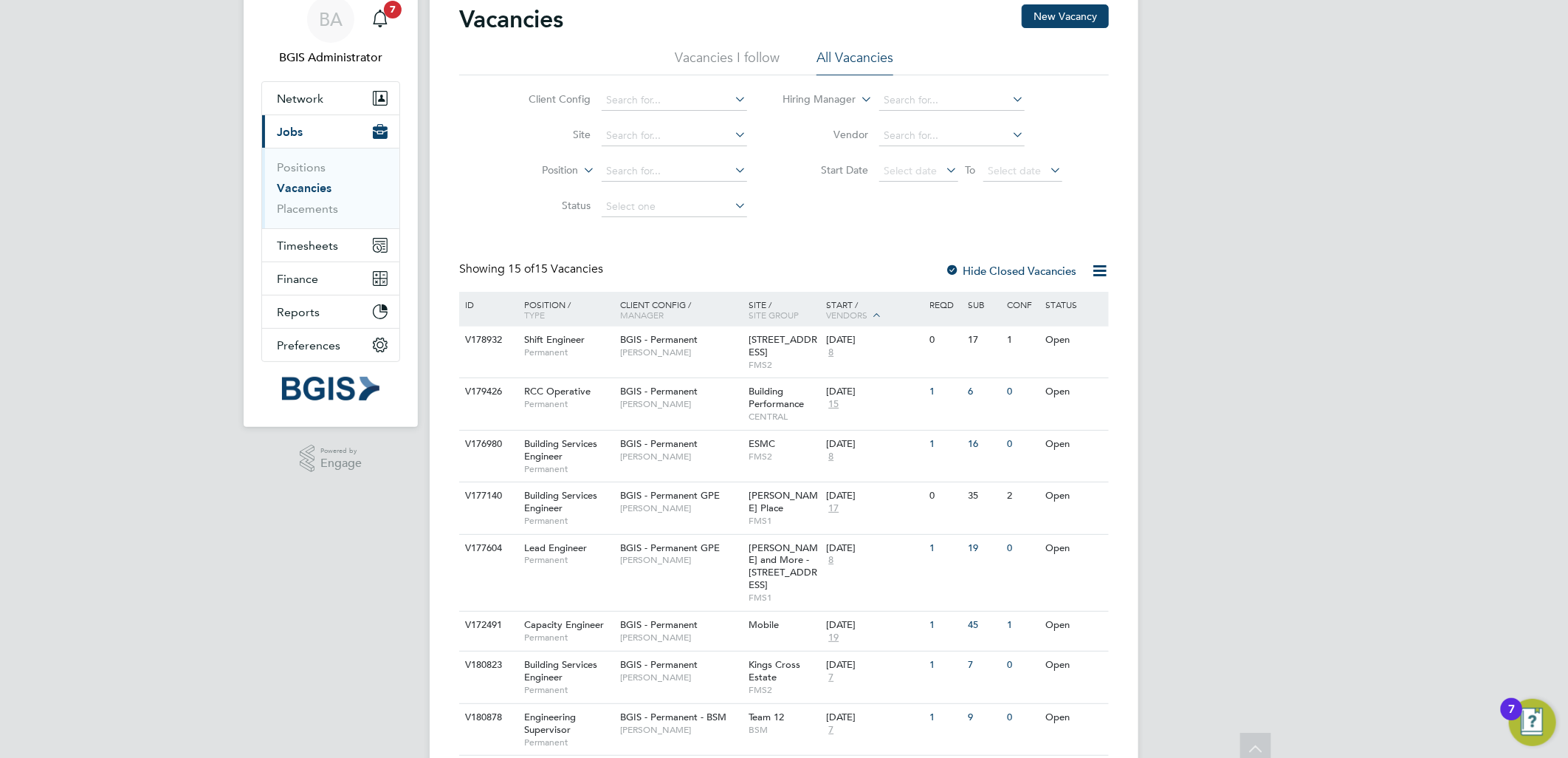
scroll to position [0, 0]
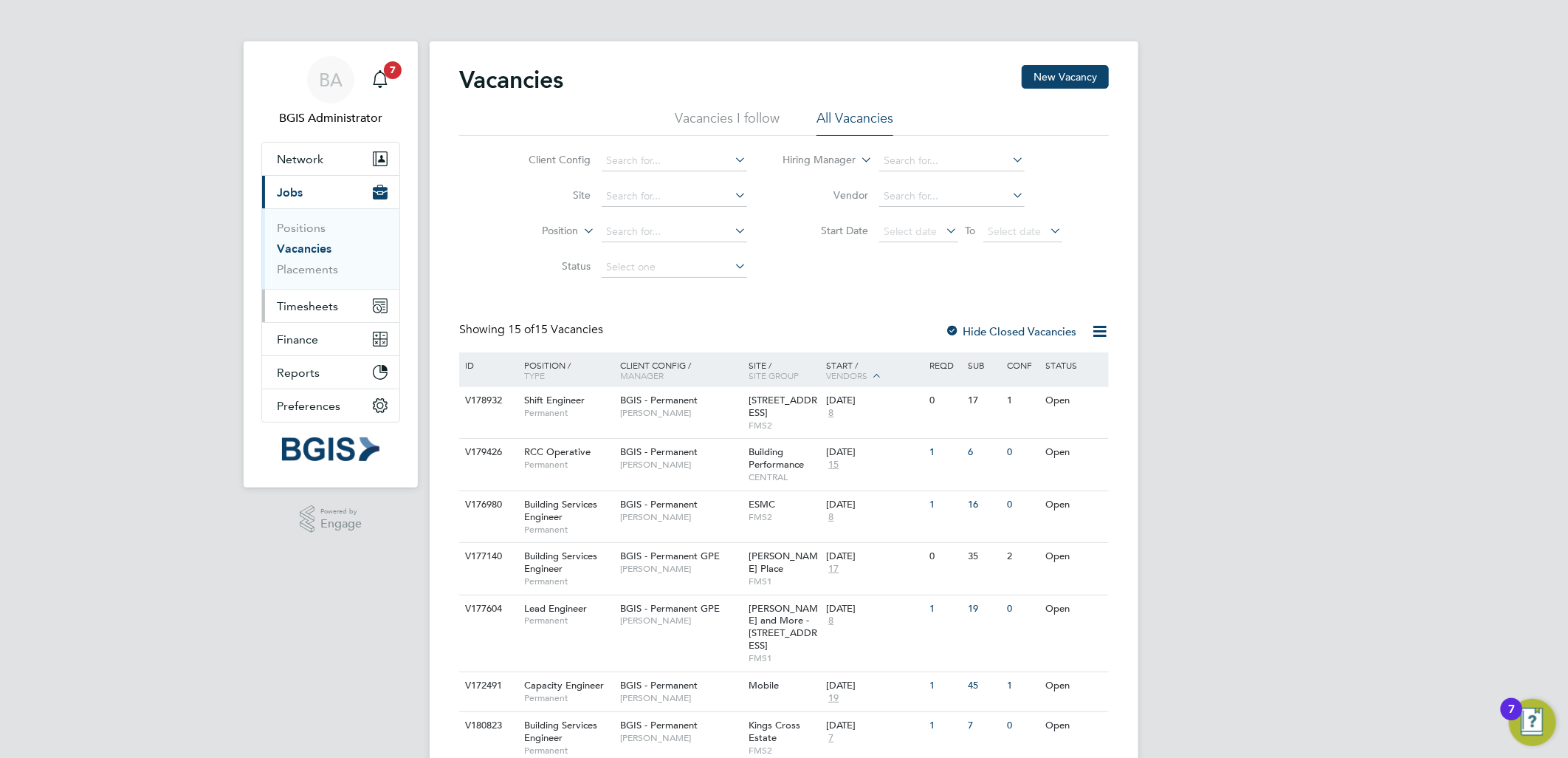
click at [298, 300] on span "Timesheets" at bounding box center [308, 305] width 61 height 14
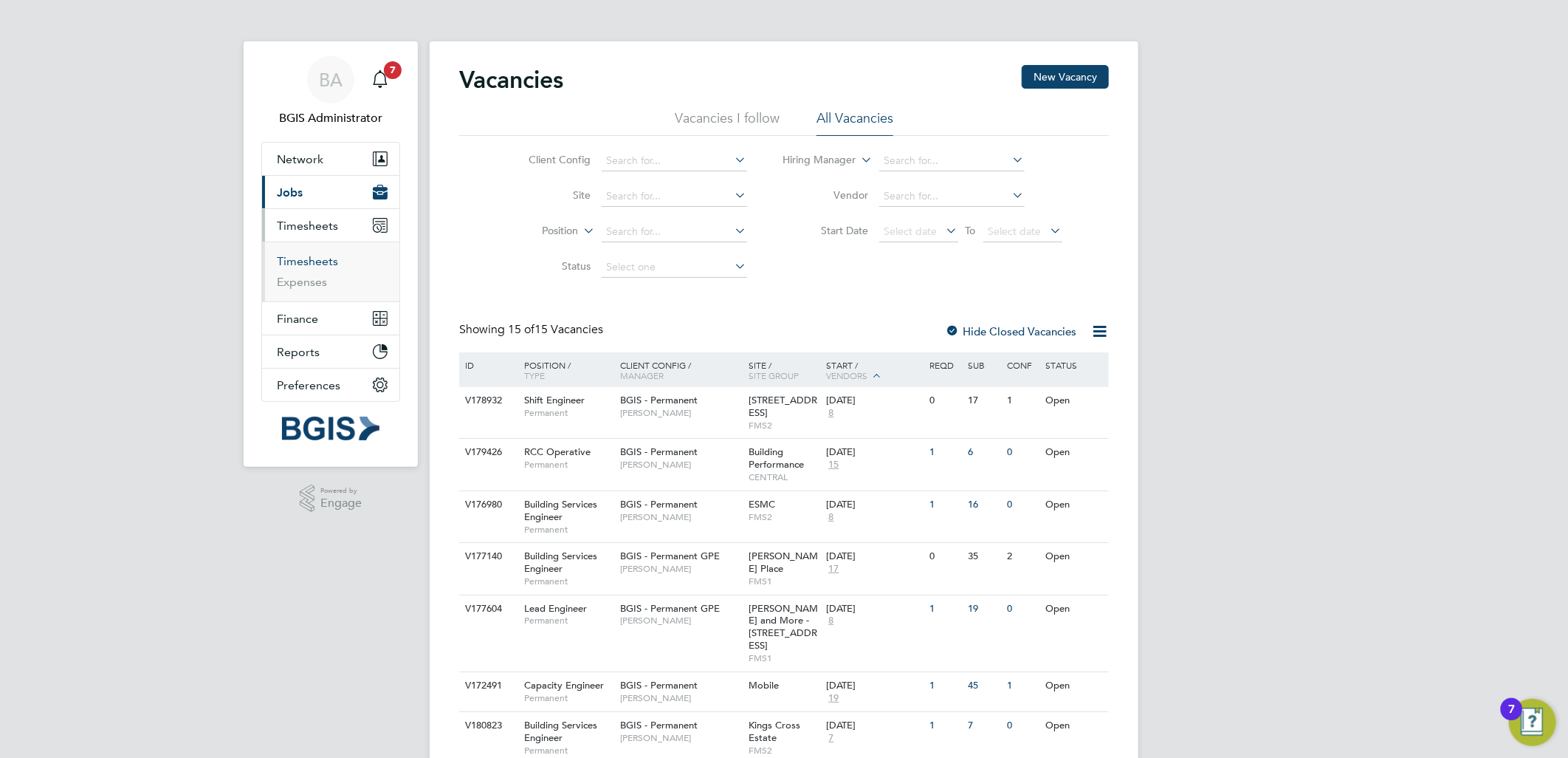
click at [317, 263] on link "Timesheets" at bounding box center [308, 260] width 61 height 14
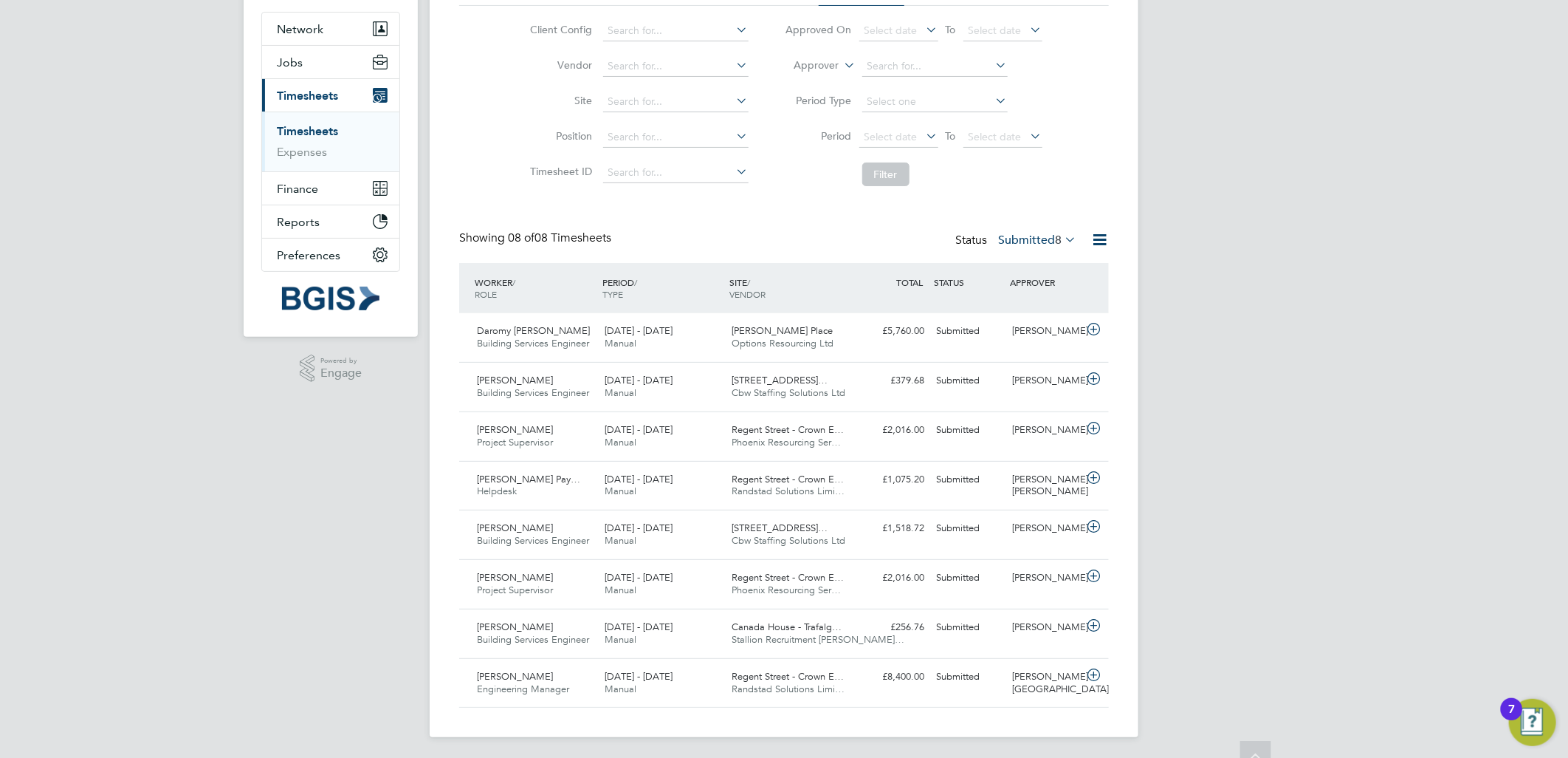
scroll to position [133, 0]
click at [749, 348] on div "Alfred Place Options Resourcing Ltd" at bounding box center [790, 335] width 128 height 37
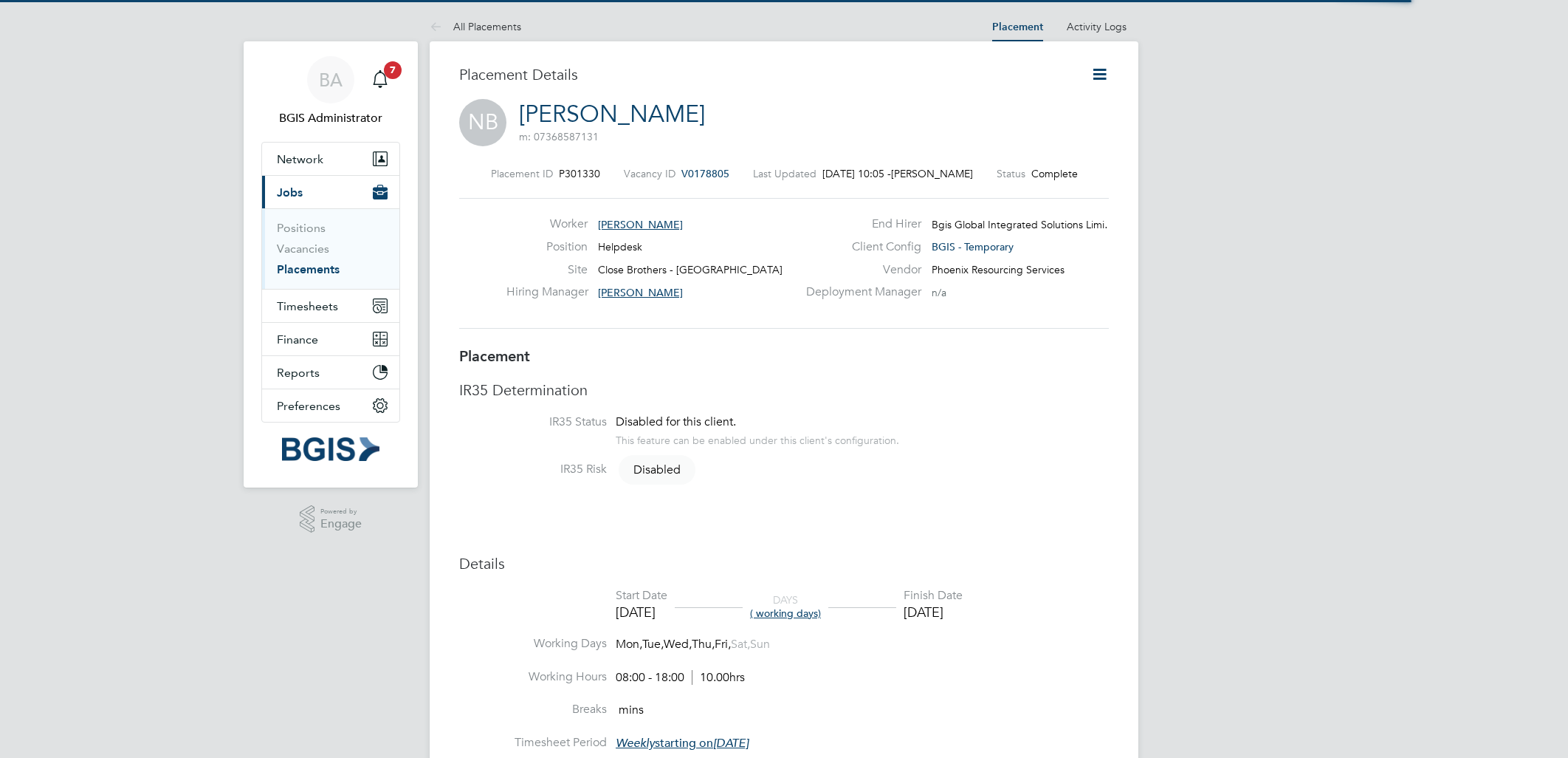
click at [1102, 74] on icon at bounding box center [1099, 74] width 19 height 19
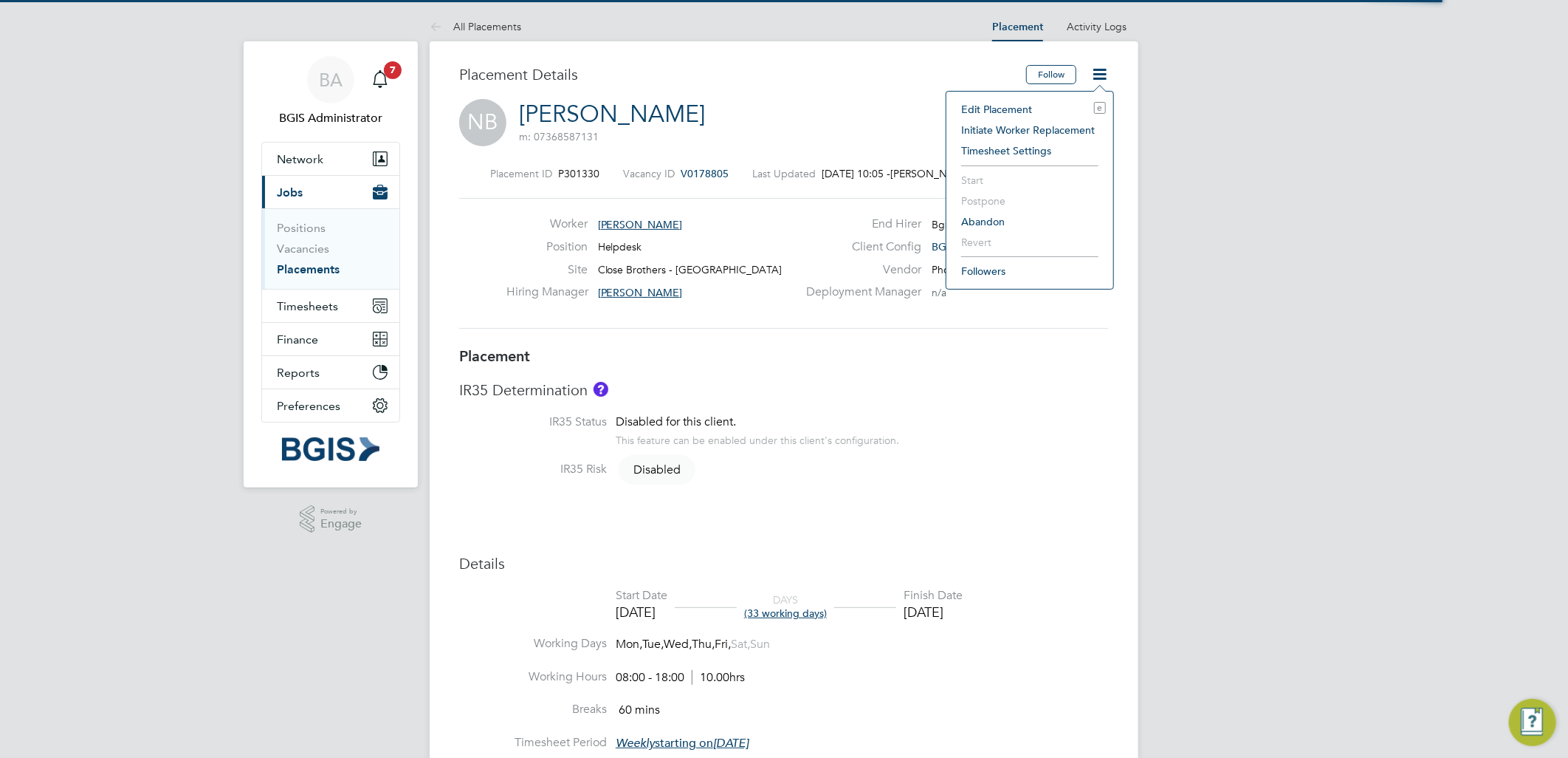
click at [1022, 100] on li "Edit Placement e" at bounding box center [1030, 109] width 152 height 21
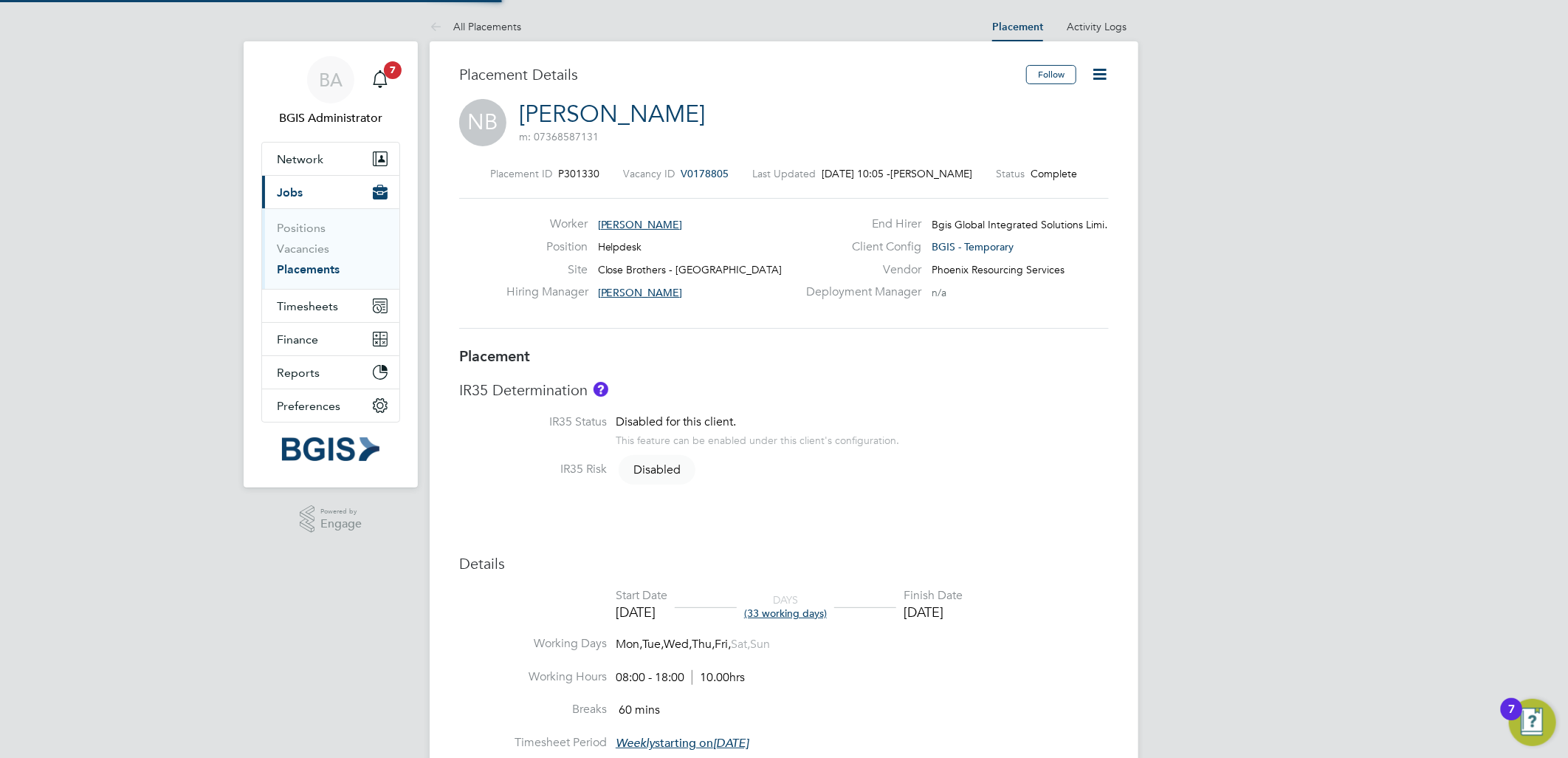
type input "Dean Woodcock-Davis"
type input "13 Aug 2025"
type input "26 Sep 2025"
type input "08:00"
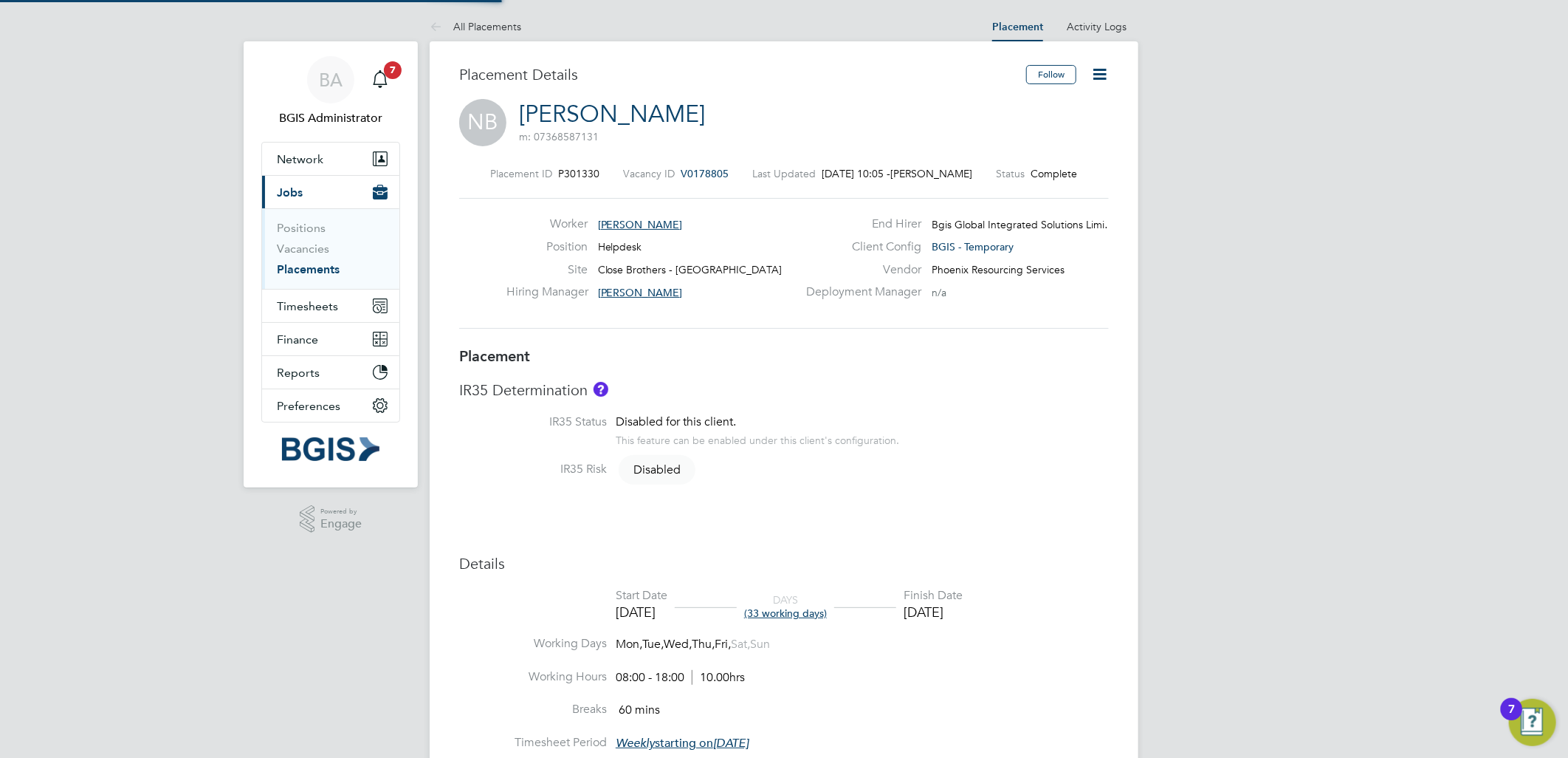
type input "18:00"
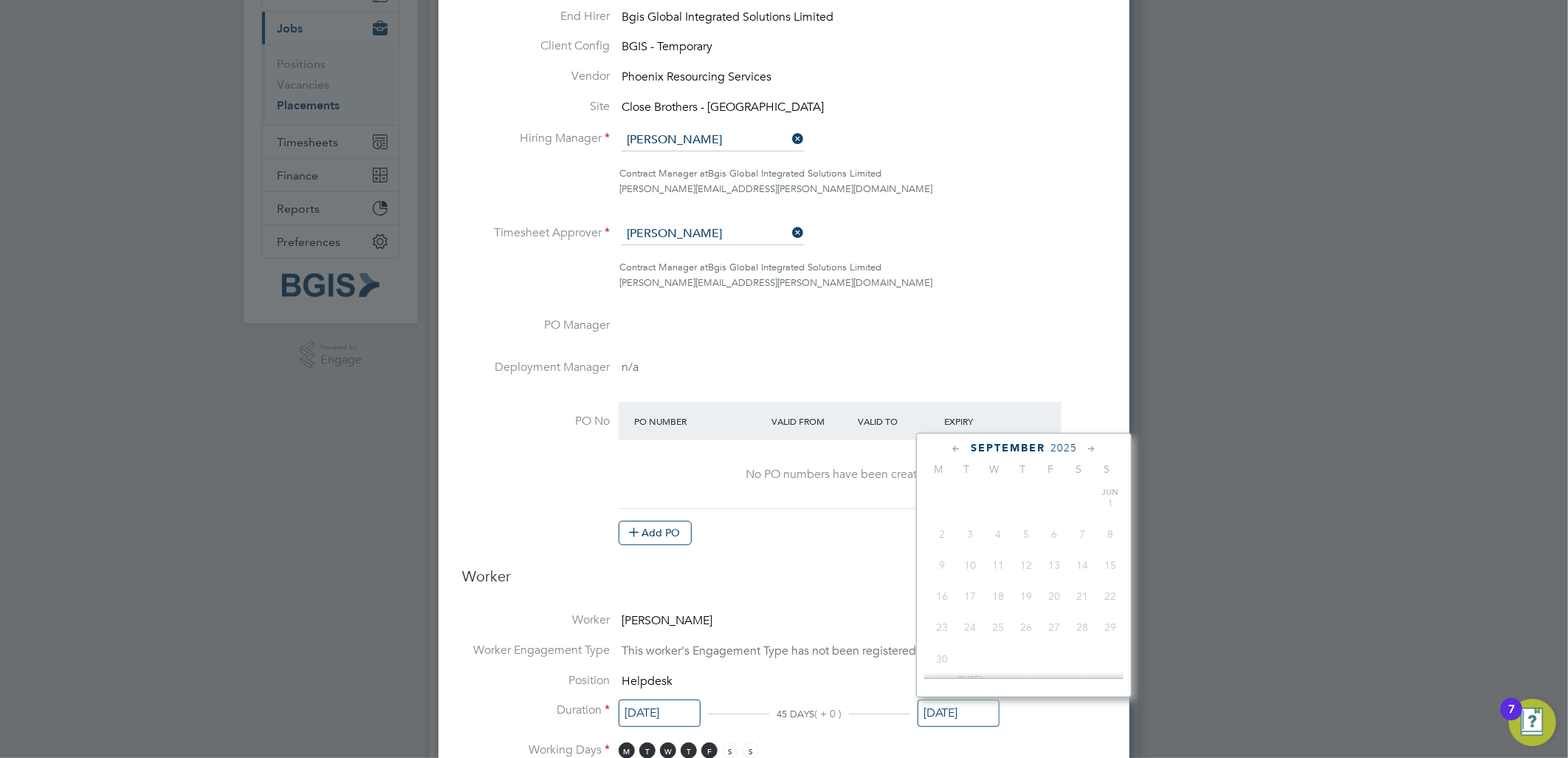
click at [950, 709] on input "26 Sep 2025" at bounding box center [958, 714] width 82 height 27
click at [1049, 629] on span "3" at bounding box center [1054, 619] width 28 height 28
type input "03 Oct 2025"
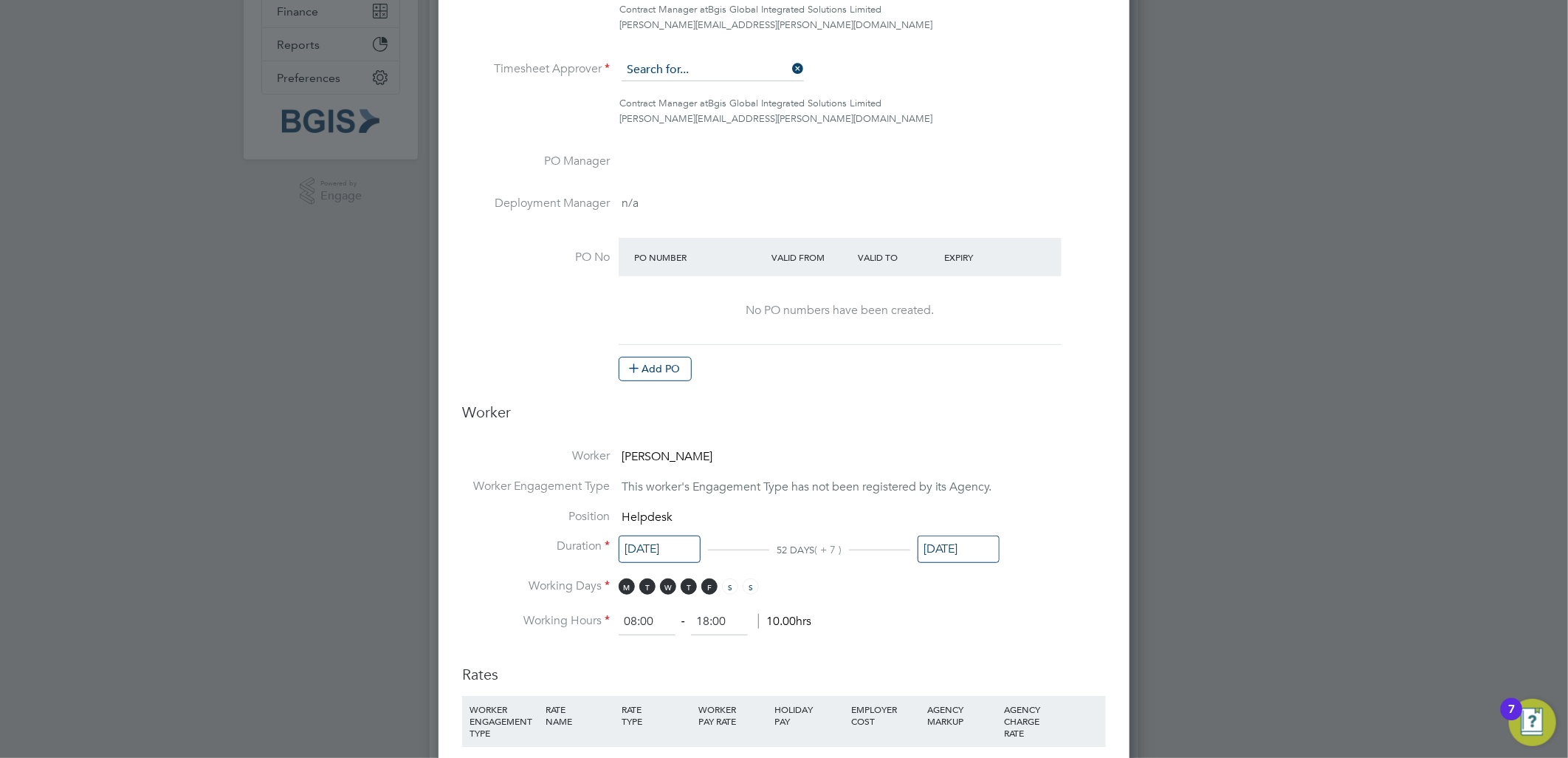
click at [655, 78] on div "All Placements Placement Activity Logs Placement Activity Logs All Placements P…" at bounding box center [784, 426] width 708 height 1484
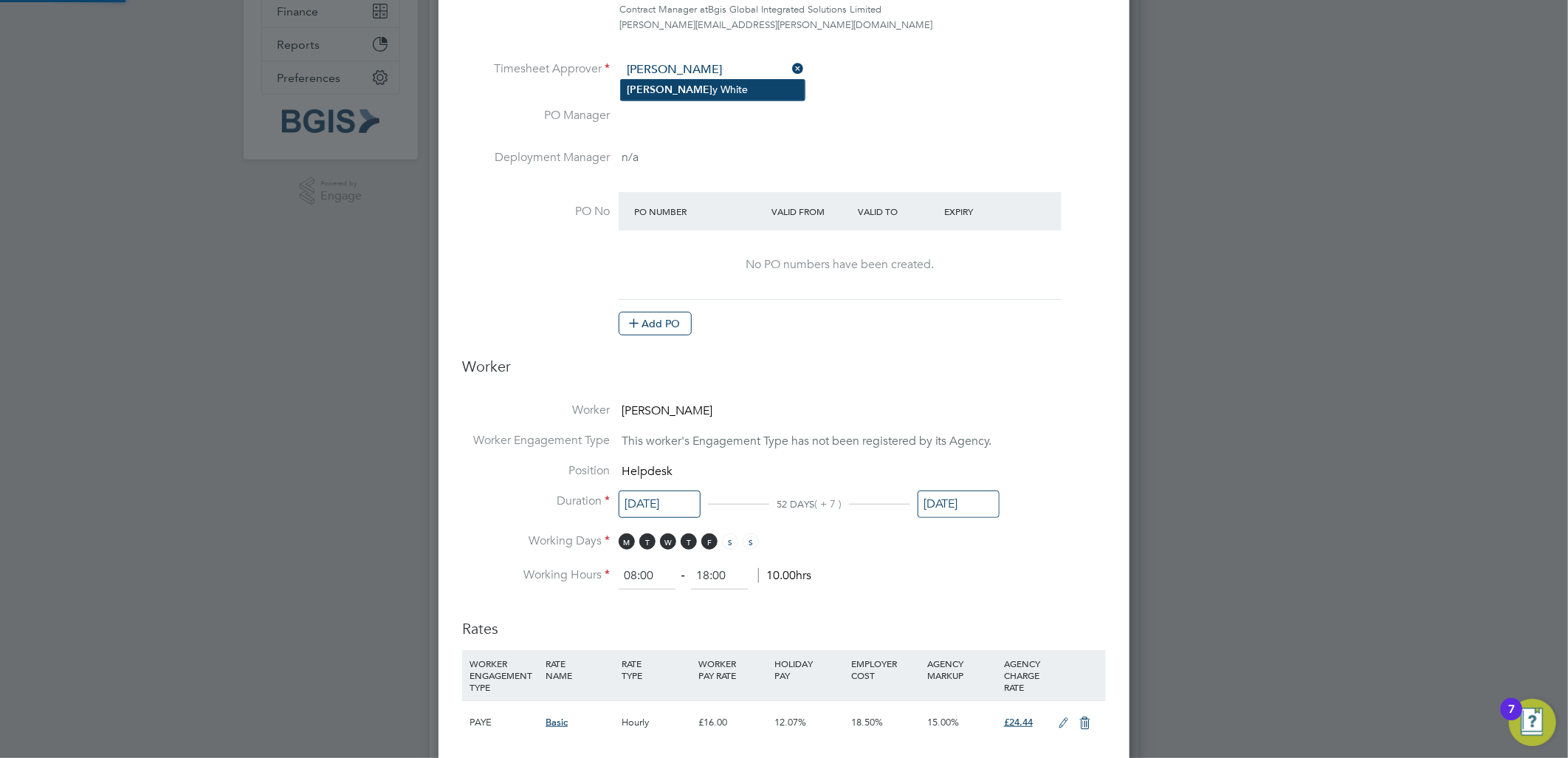
click at [704, 83] on li "Kell y White" at bounding box center [713, 90] width 184 height 20
type input "Kelly White"
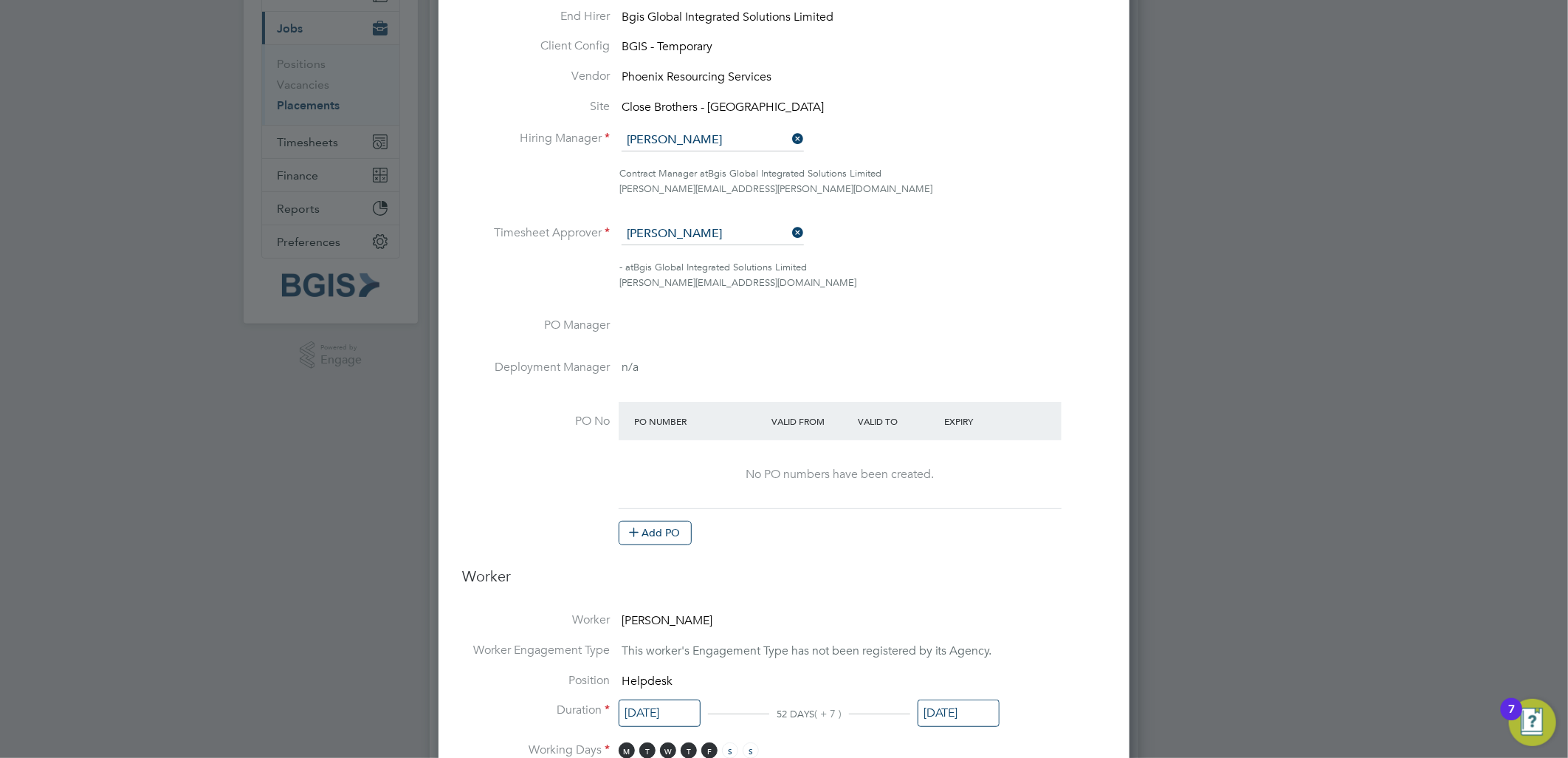
click at [702, 154] on li "Hiring Manager Dean Woodcock-Davis" at bounding box center [784, 148] width 644 height 37
click at [702, 141] on input at bounding box center [713, 140] width 183 height 22
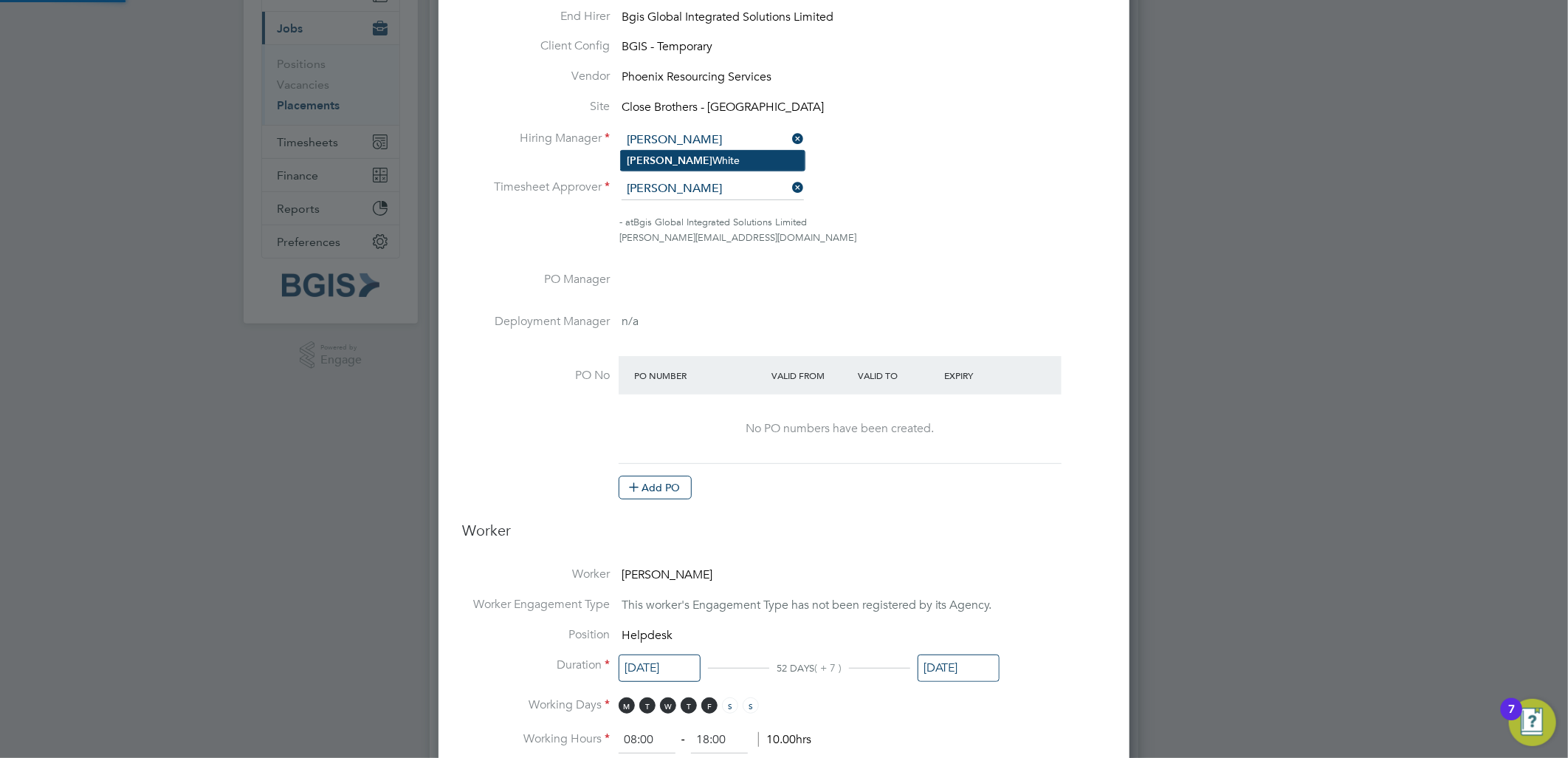
click at [638, 159] on b "Kelly" at bounding box center [670, 161] width 86 height 13
type input "Kelly White"
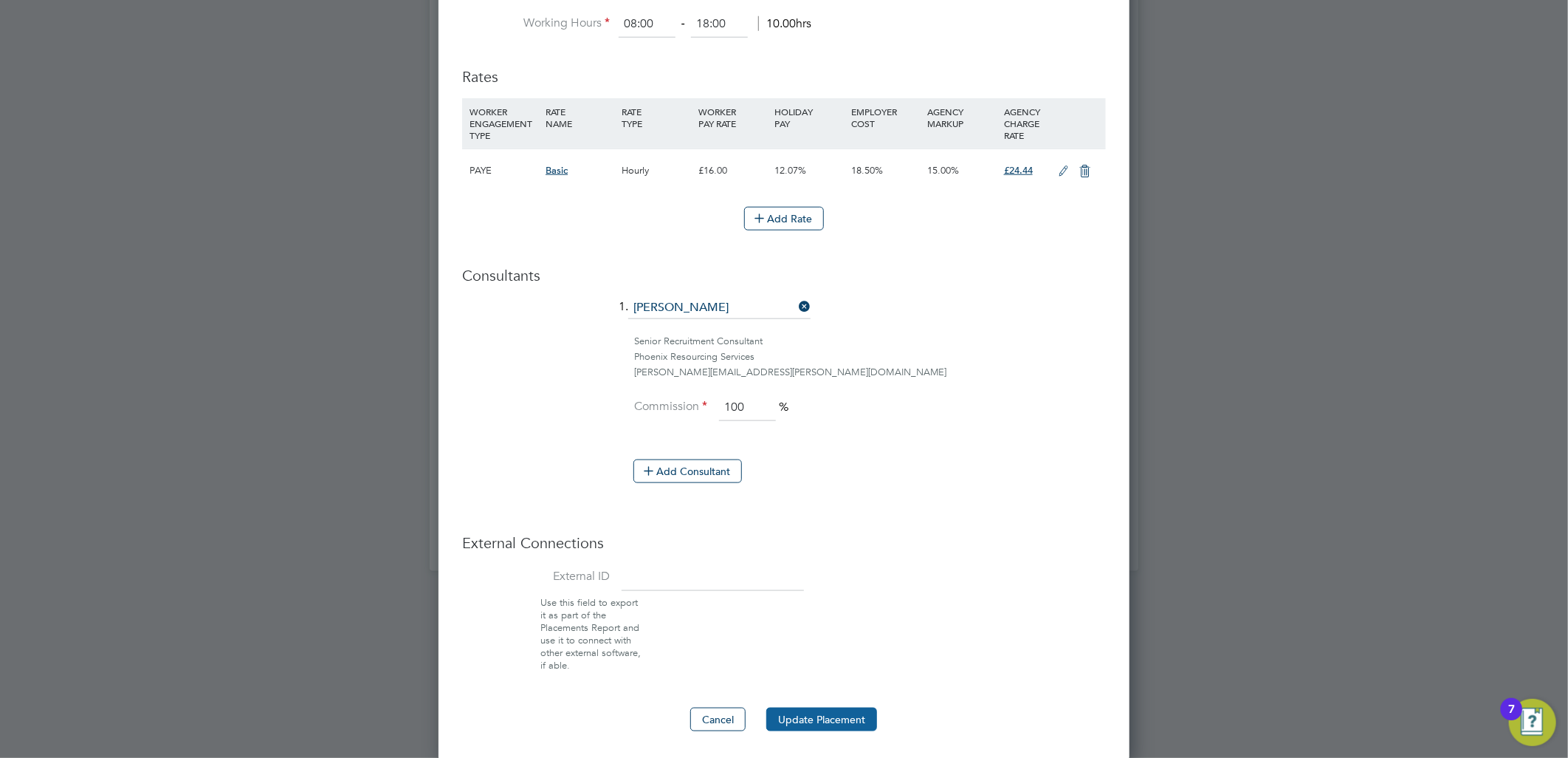
drag, startPoint x: 838, startPoint y: 709, endPoint x: 826, endPoint y: 702, distance: 13.9
click at [839, 718] on button "Update Placement" at bounding box center [822, 719] width 111 height 23
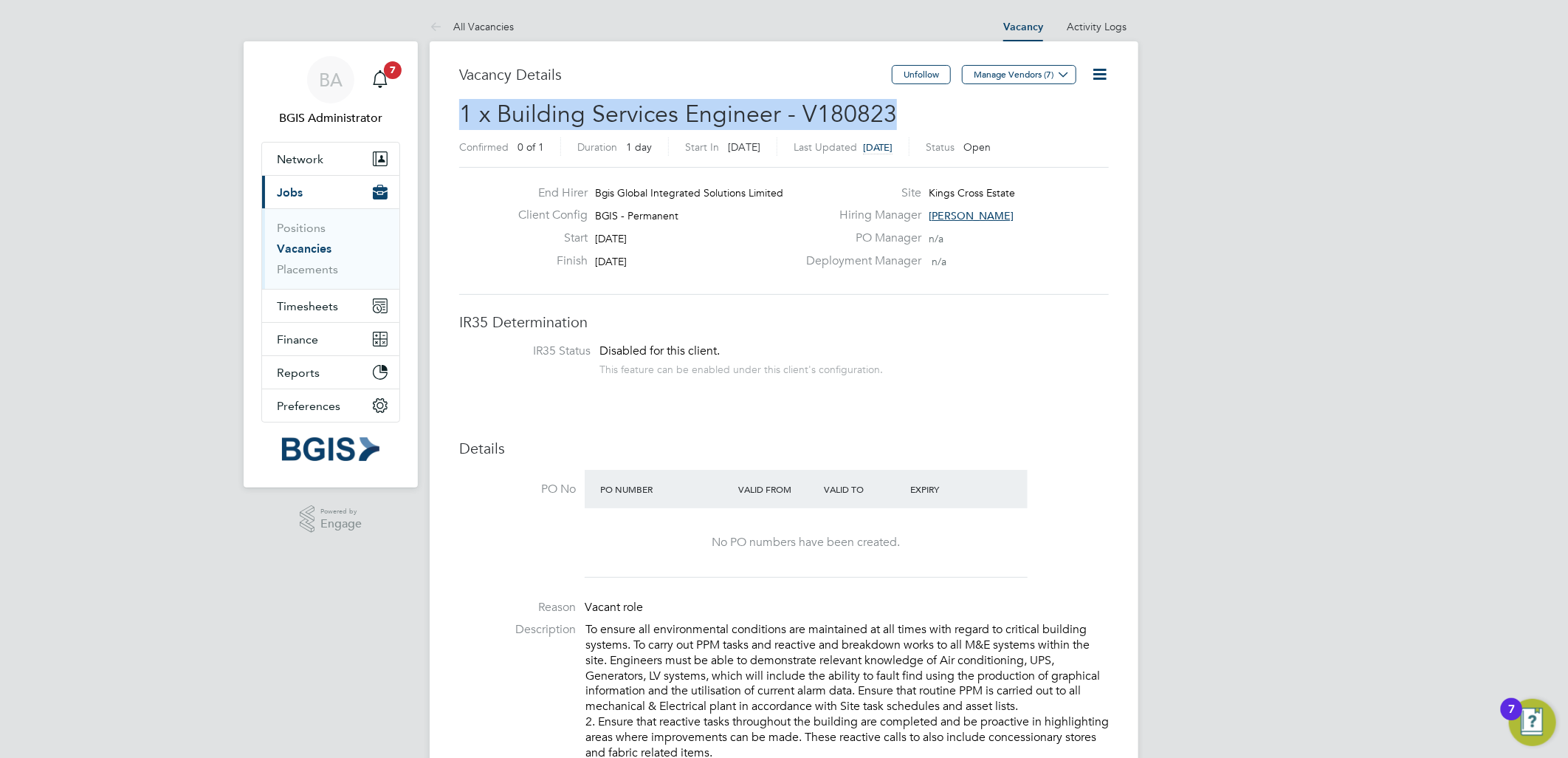
drag, startPoint x: 906, startPoint y: 119, endPoint x: 459, endPoint y: 121, distance: 447.0
copy span "1 x Building Services Engineer - V180823"
